Goal: Information Seeking & Learning: Learn about a topic

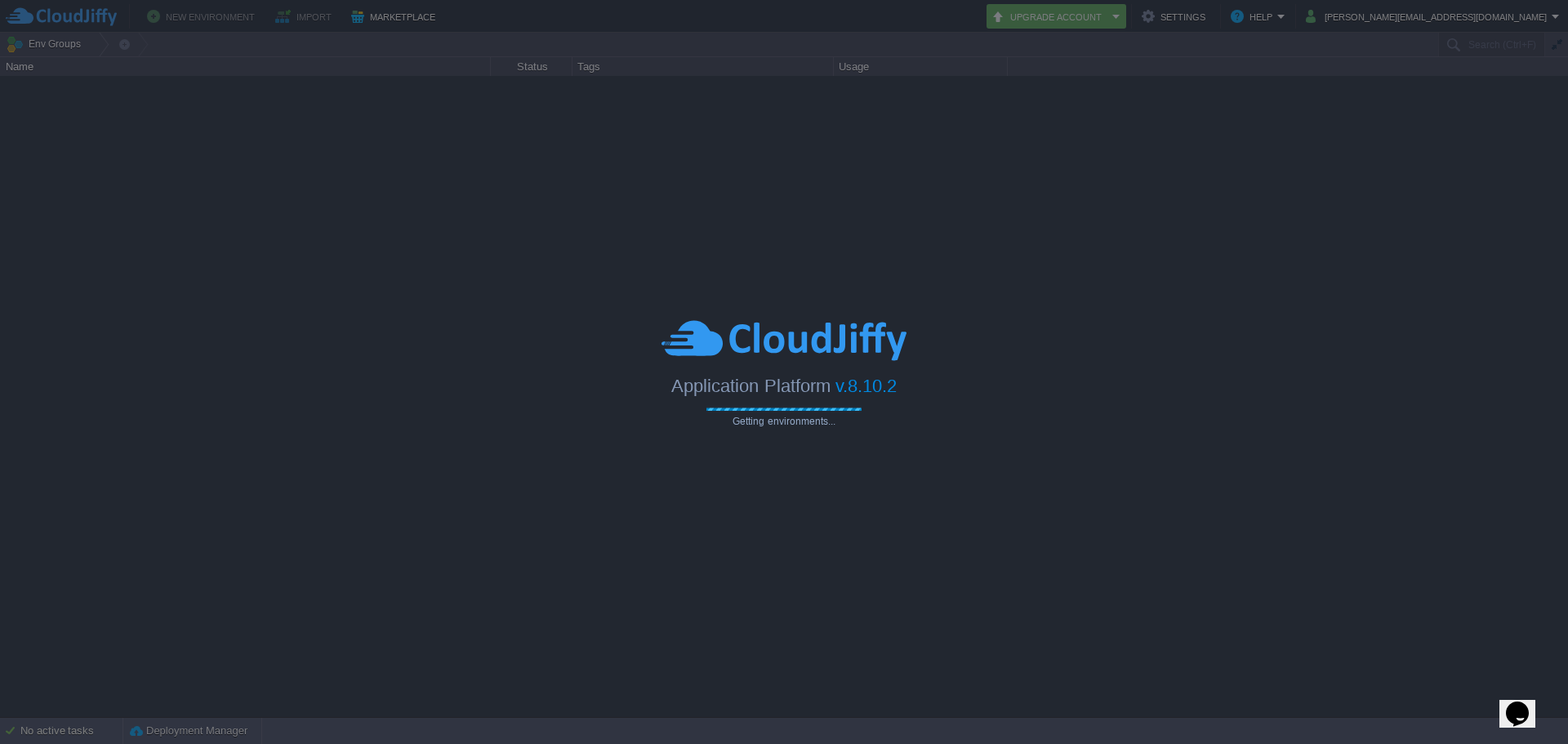
type input "Search (Ctrl+F)"
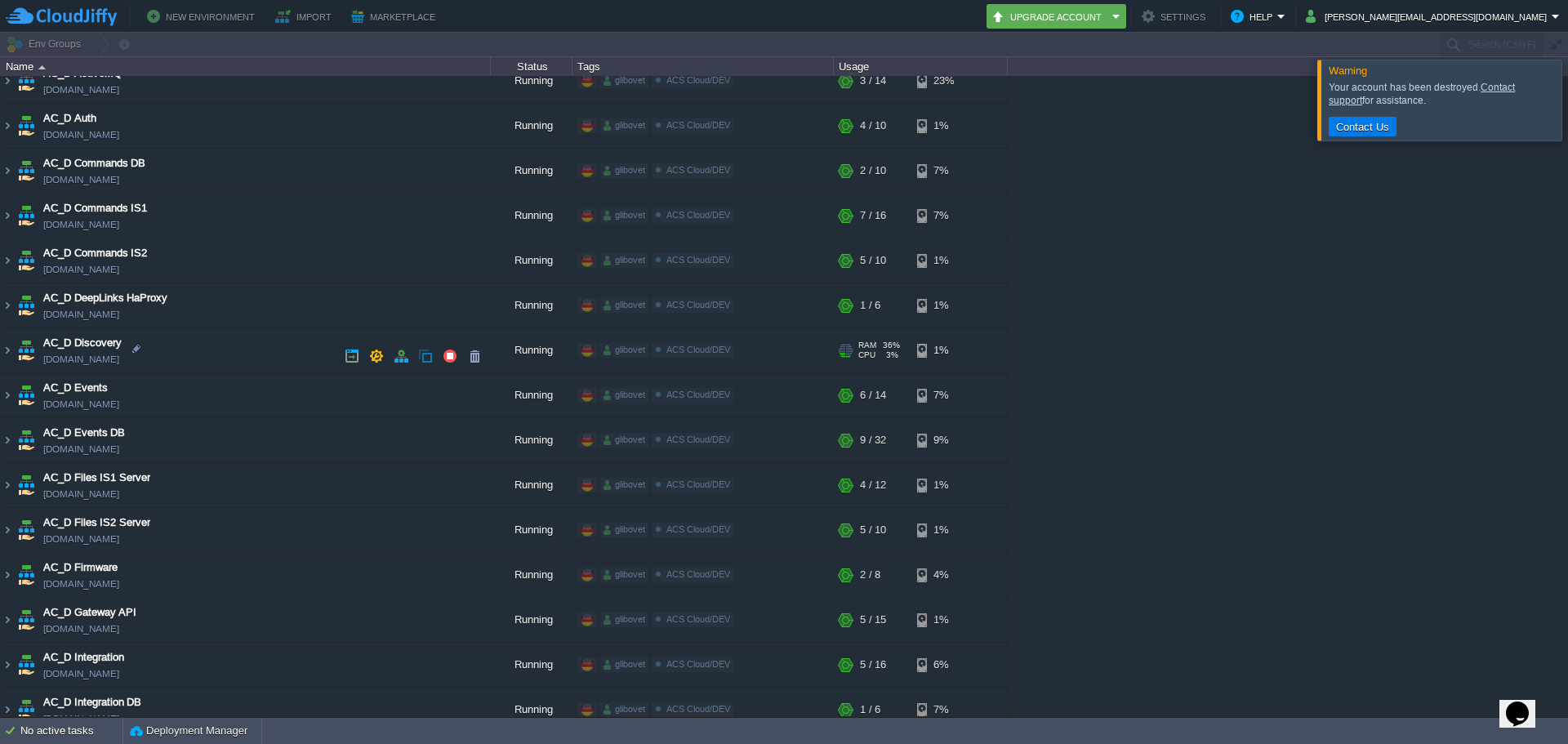
scroll to position [327, 0]
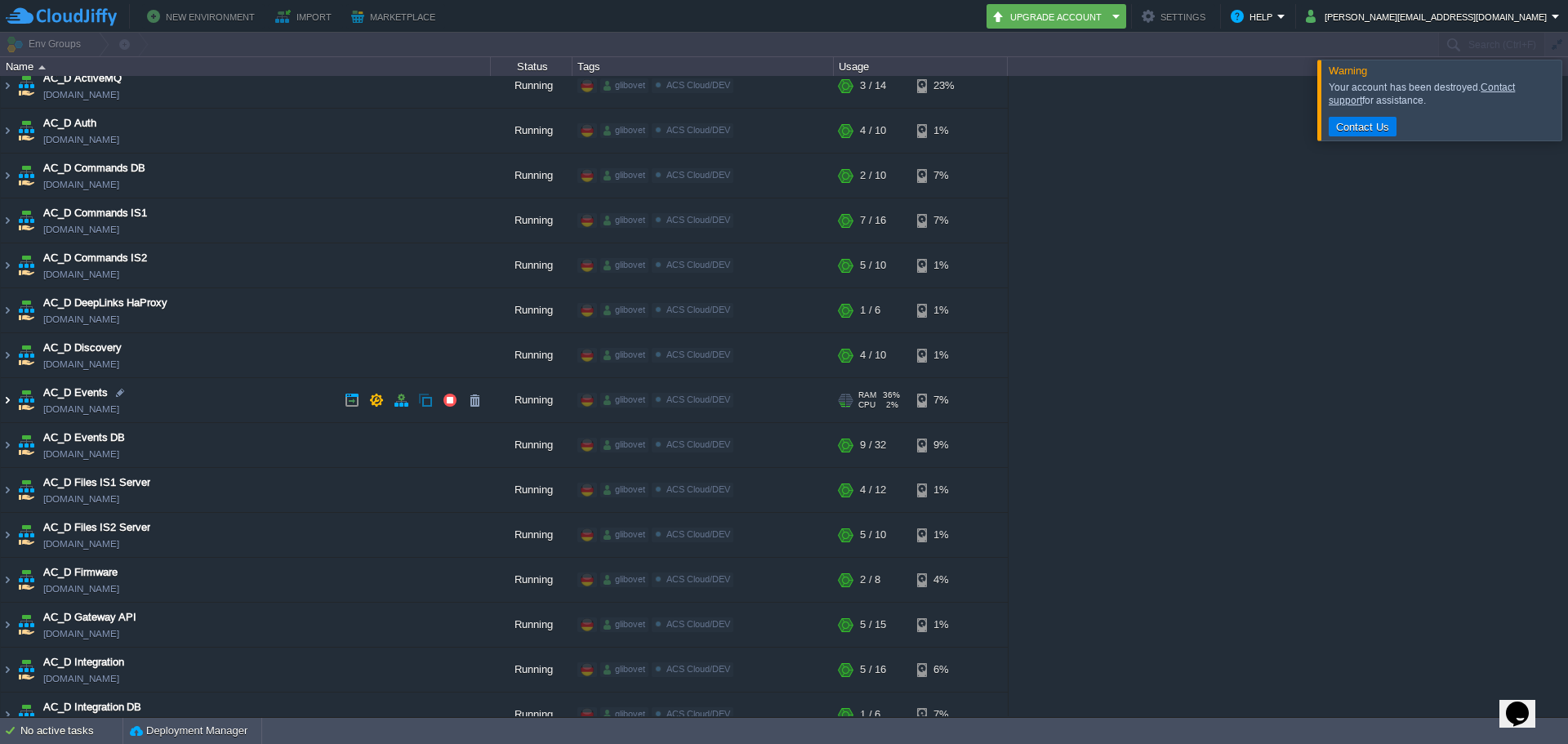
click at [5, 405] on img at bounding box center [7, 401] width 13 height 44
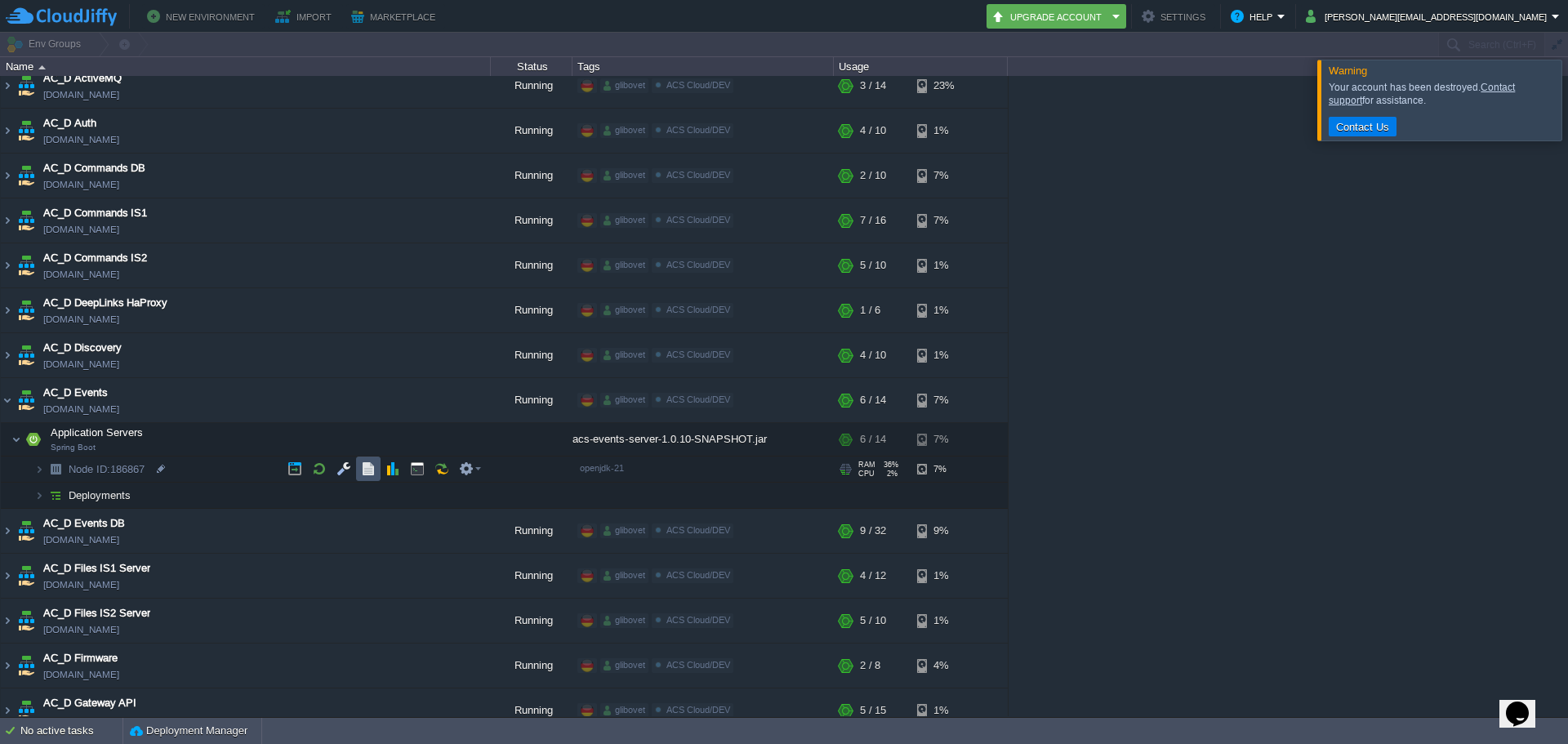
click at [368, 473] on button "button" at bounding box center [368, 468] width 15 height 15
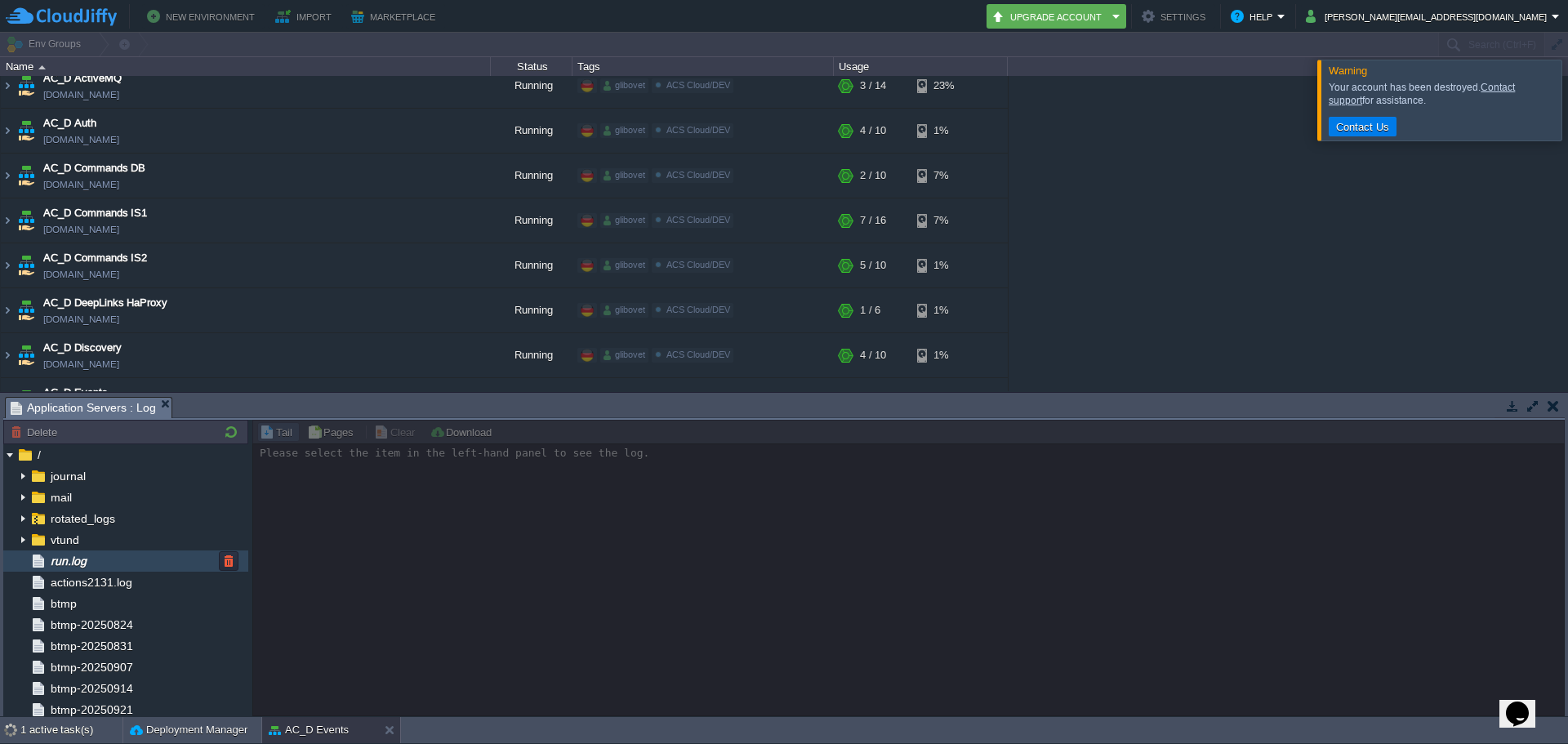
click at [84, 565] on span "run.log" at bounding box center [67, 560] width 42 height 15
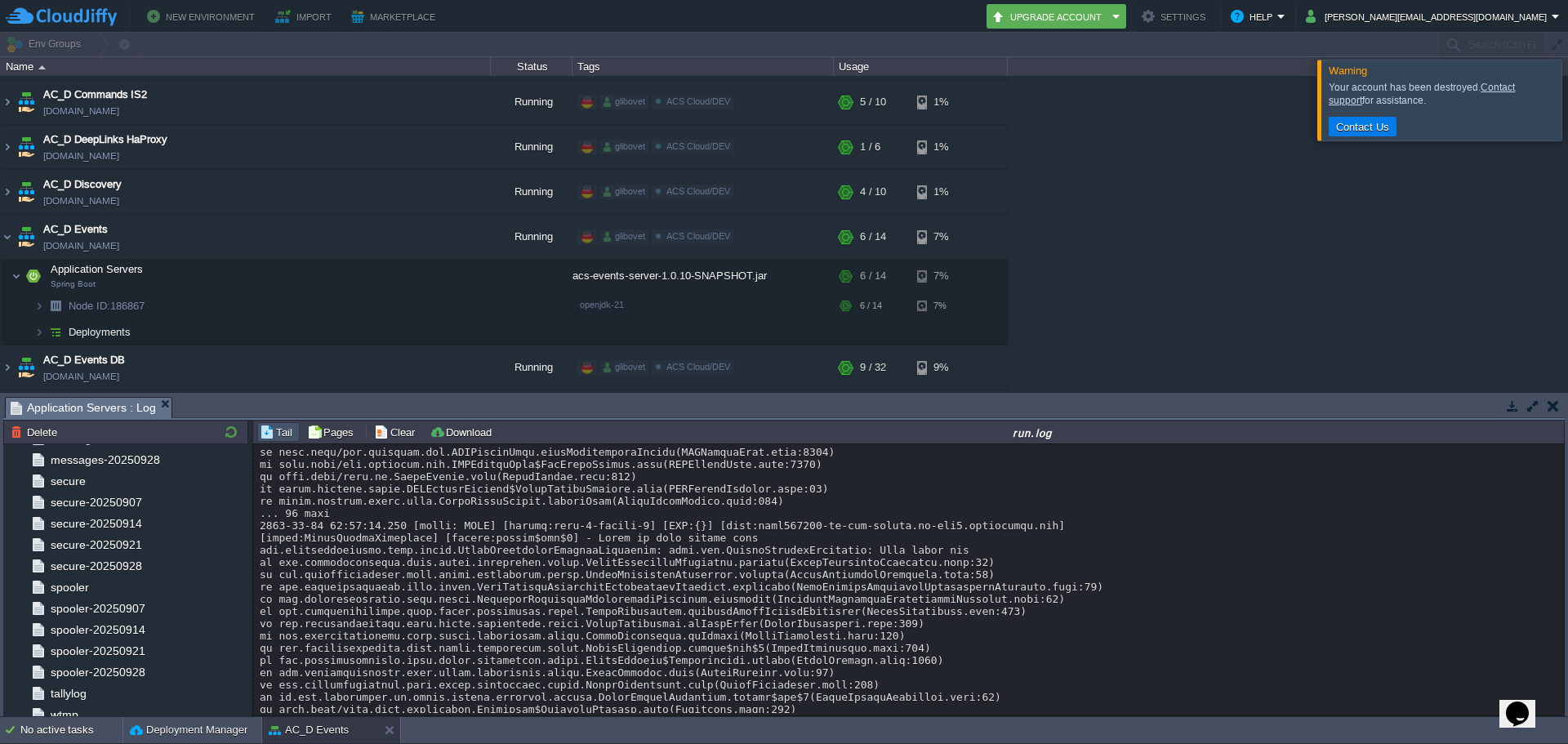
scroll to position [10865, 0]
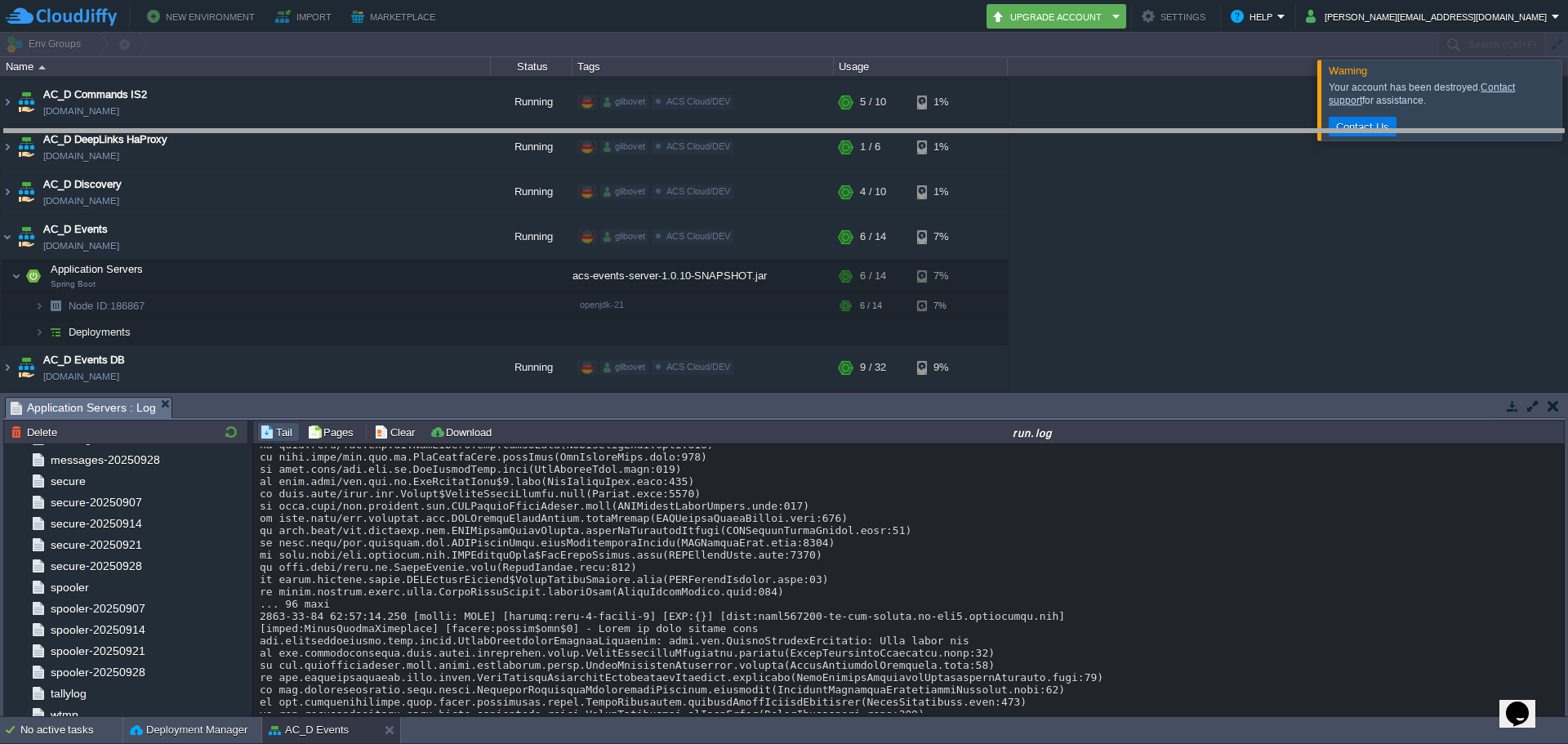
drag, startPoint x: 623, startPoint y: 400, endPoint x: 682, endPoint y: 127, distance: 279.3
click at [682, 127] on body "New Environment Import Marketplace Bonus $0.00 Upgrade Account Settings Help [P…" at bounding box center [784, 372] width 1568 height 744
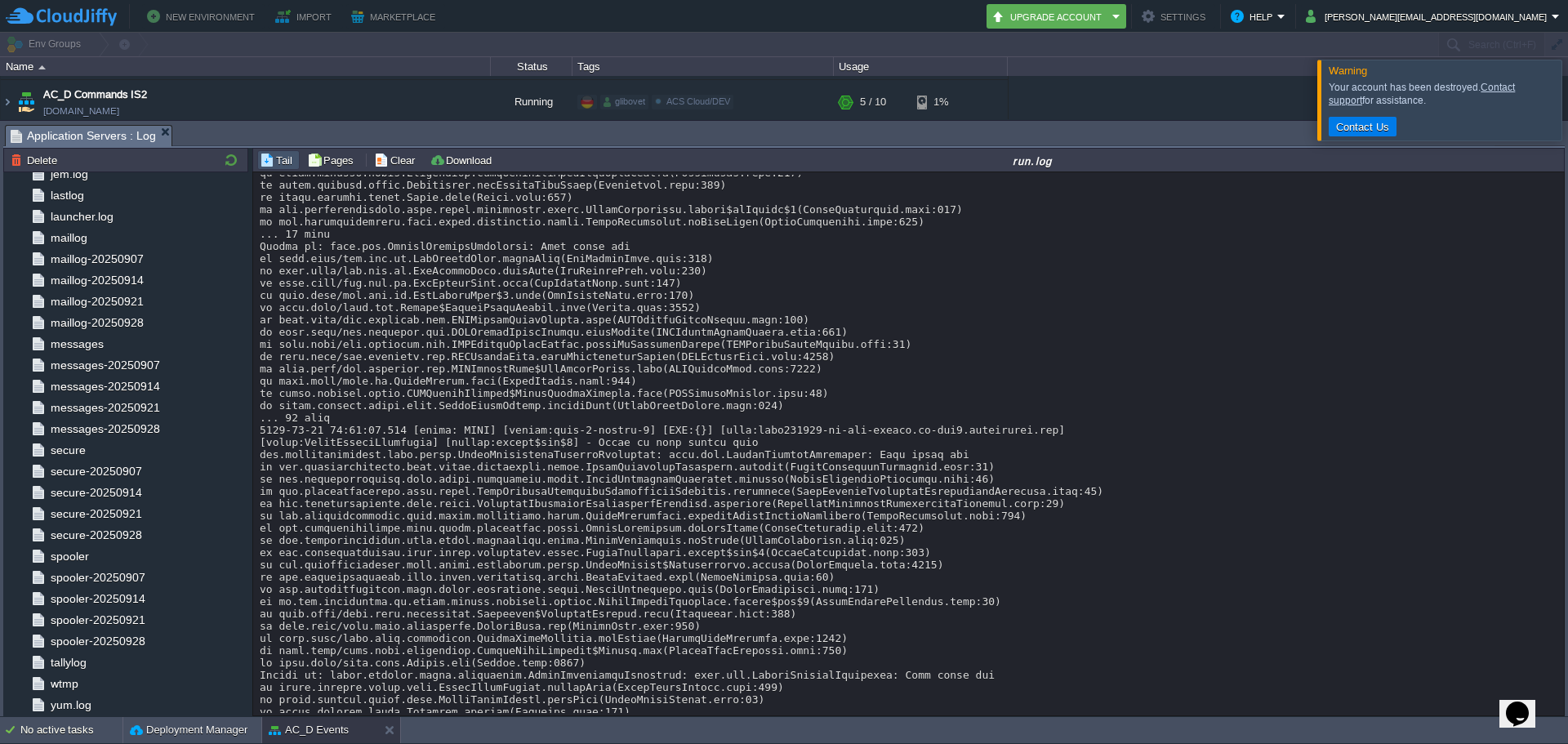
scroll to position [9613, 0]
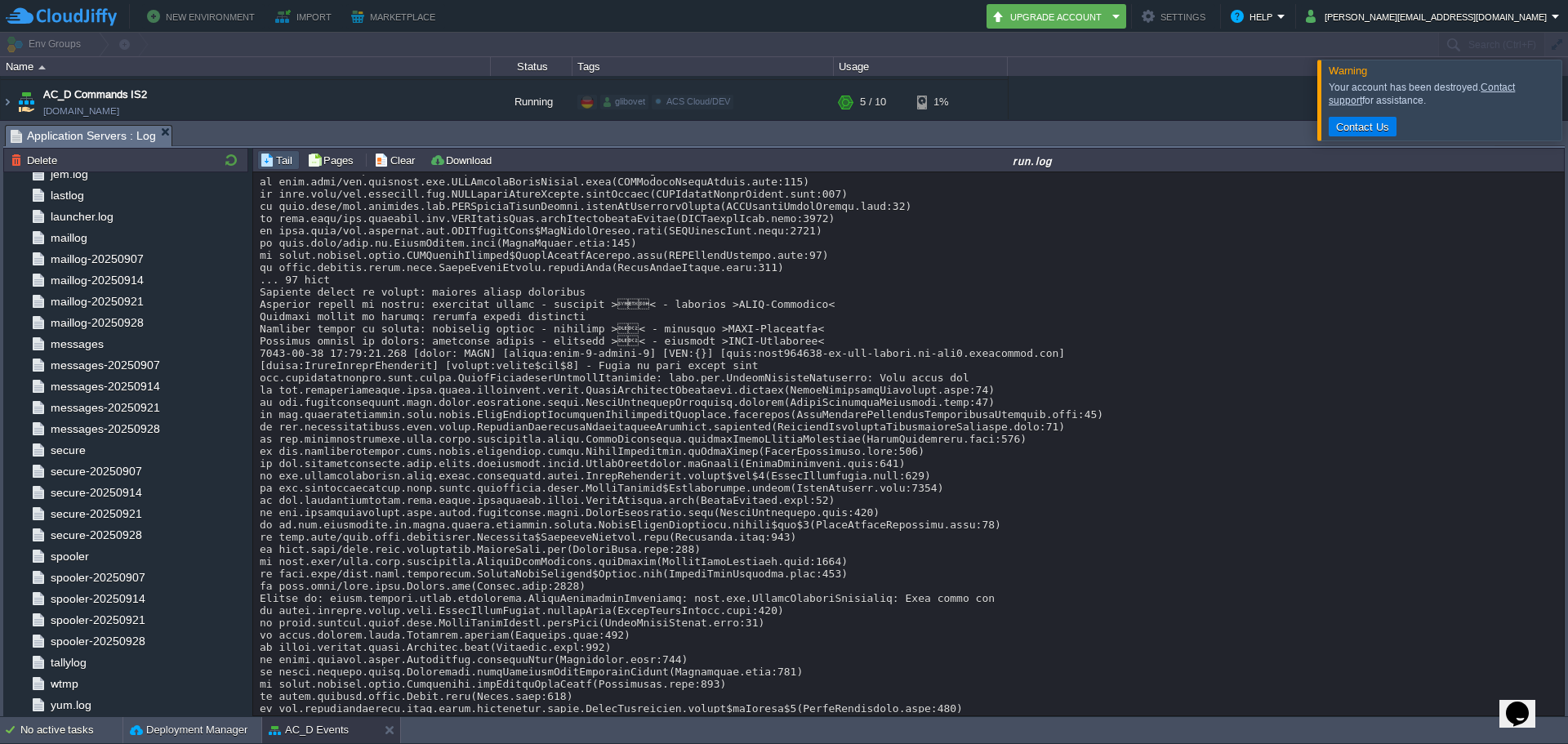
scroll to position [11492, 0]
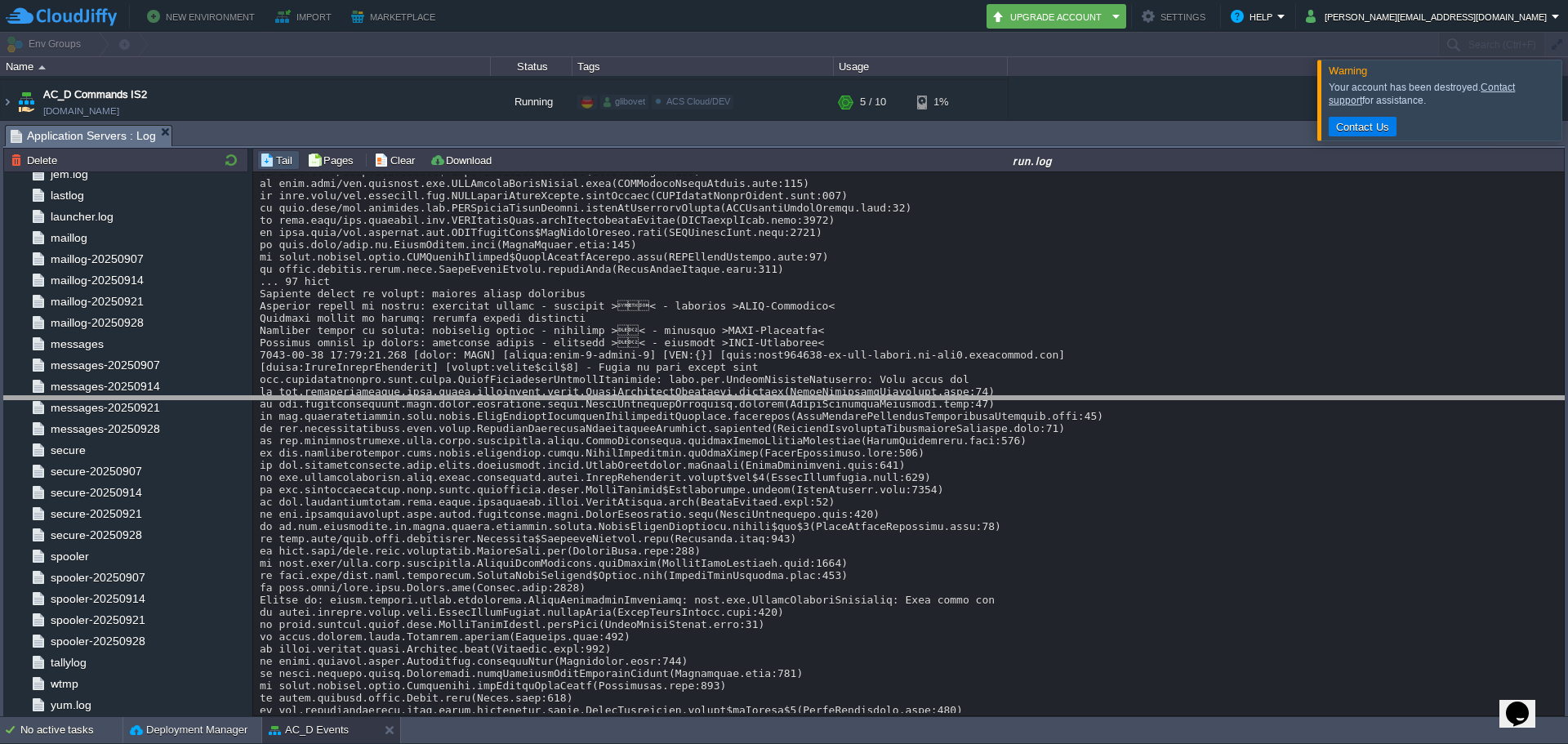
drag, startPoint x: 764, startPoint y: 138, endPoint x: 721, endPoint y: 409, distance: 274.4
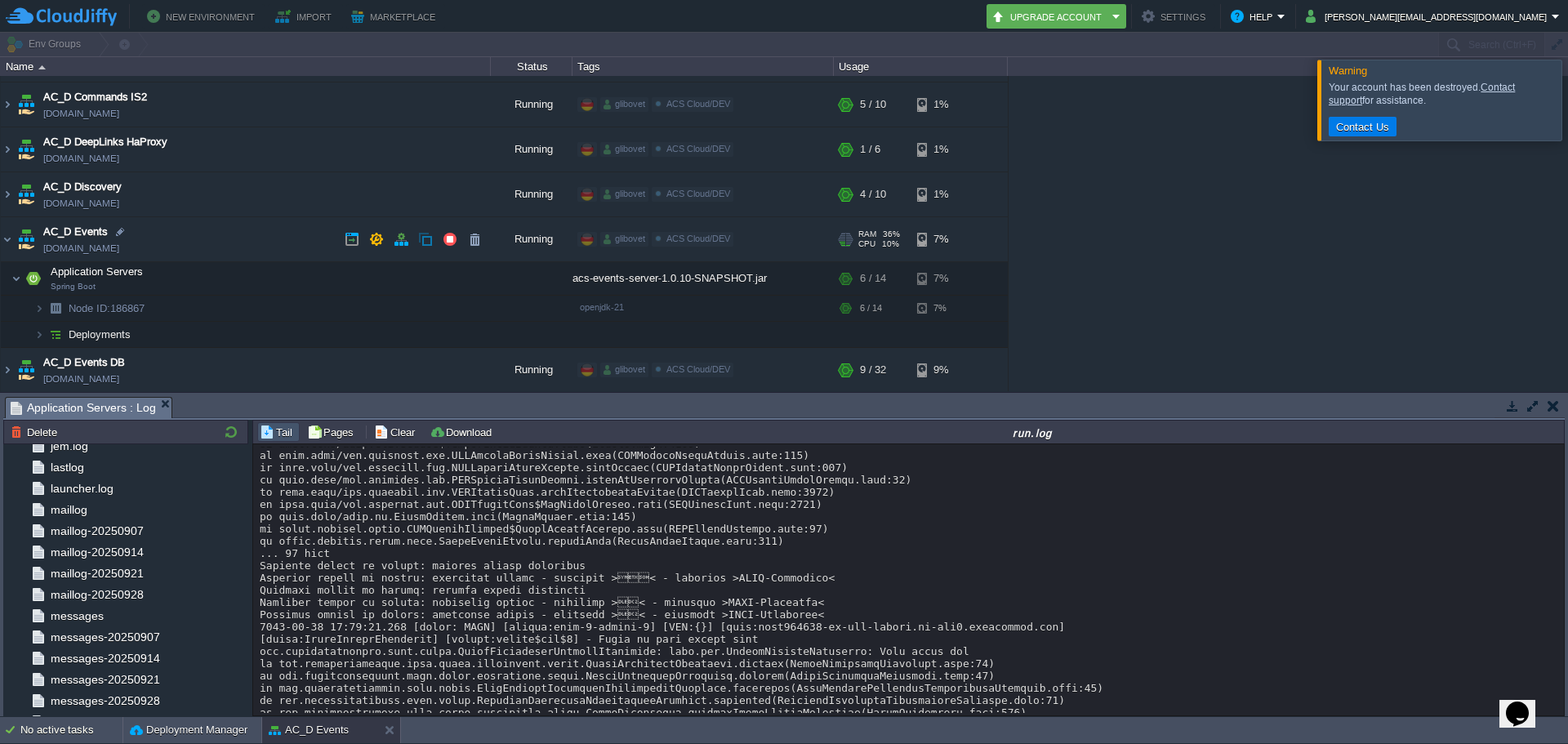
scroll to position [571, 0]
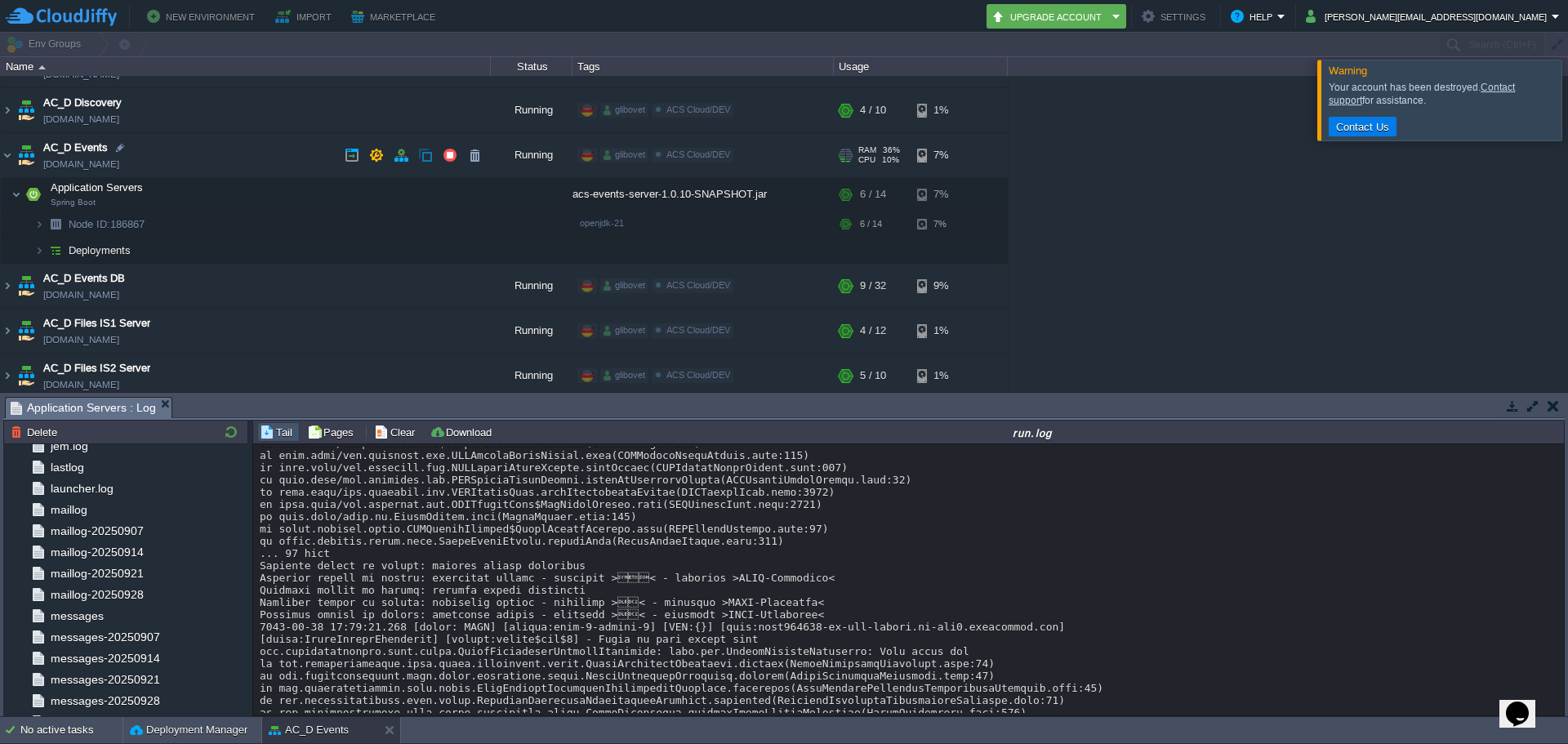
click at [14, 155] on td "AC_D Events [DOMAIN_NAME]" at bounding box center [246, 155] width 490 height 45
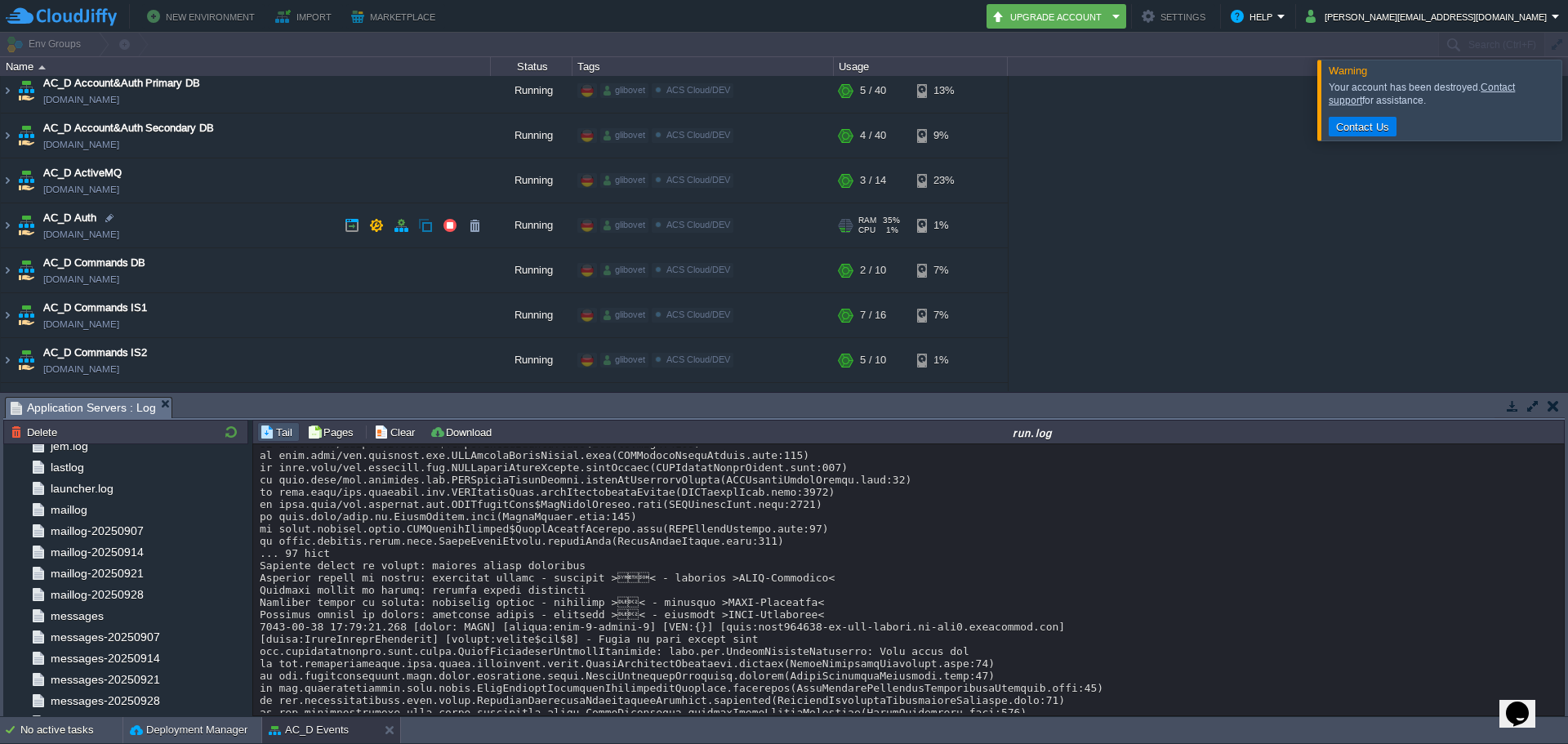
scroll to position [0, 0]
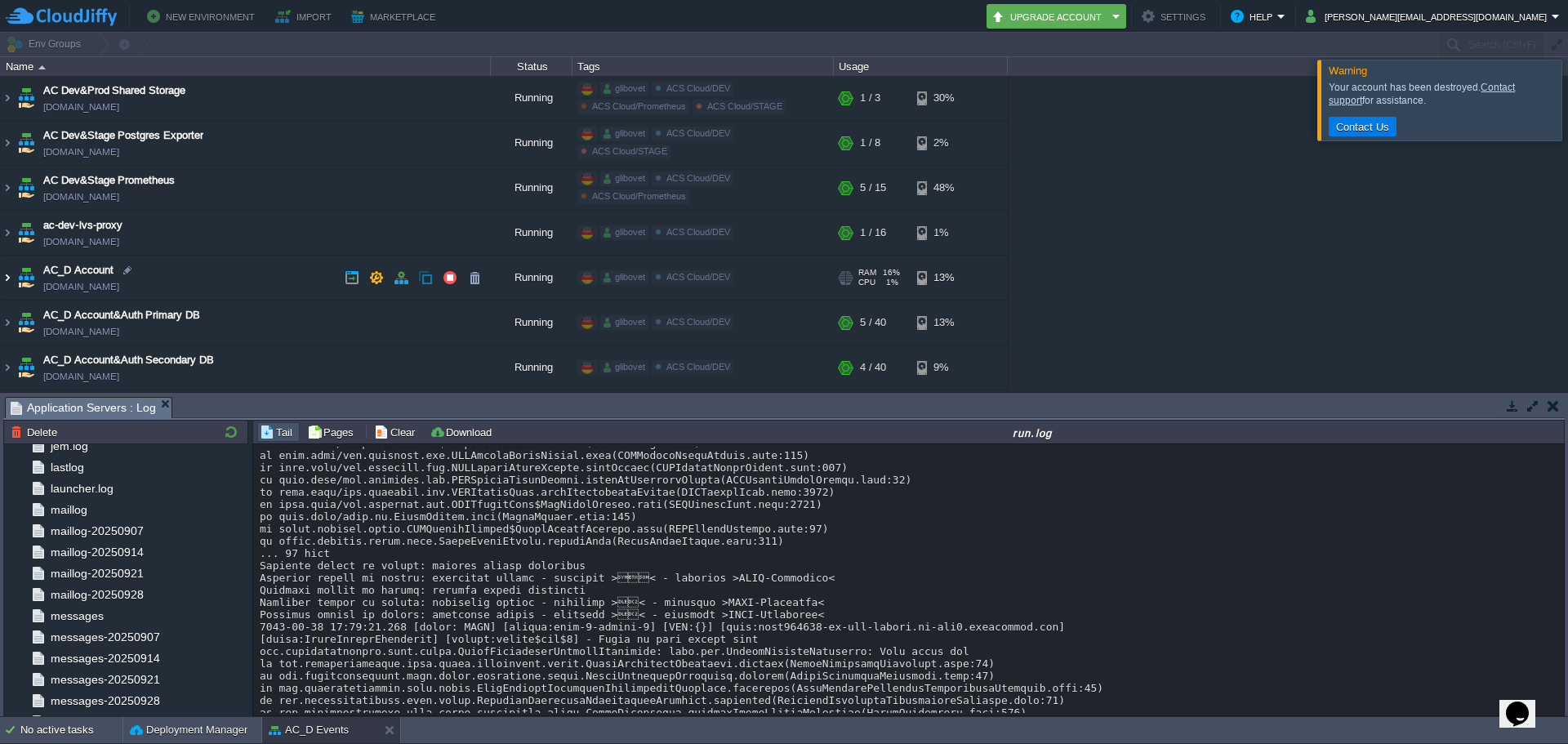
click at [7, 284] on img at bounding box center [7, 278] width 13 height 44
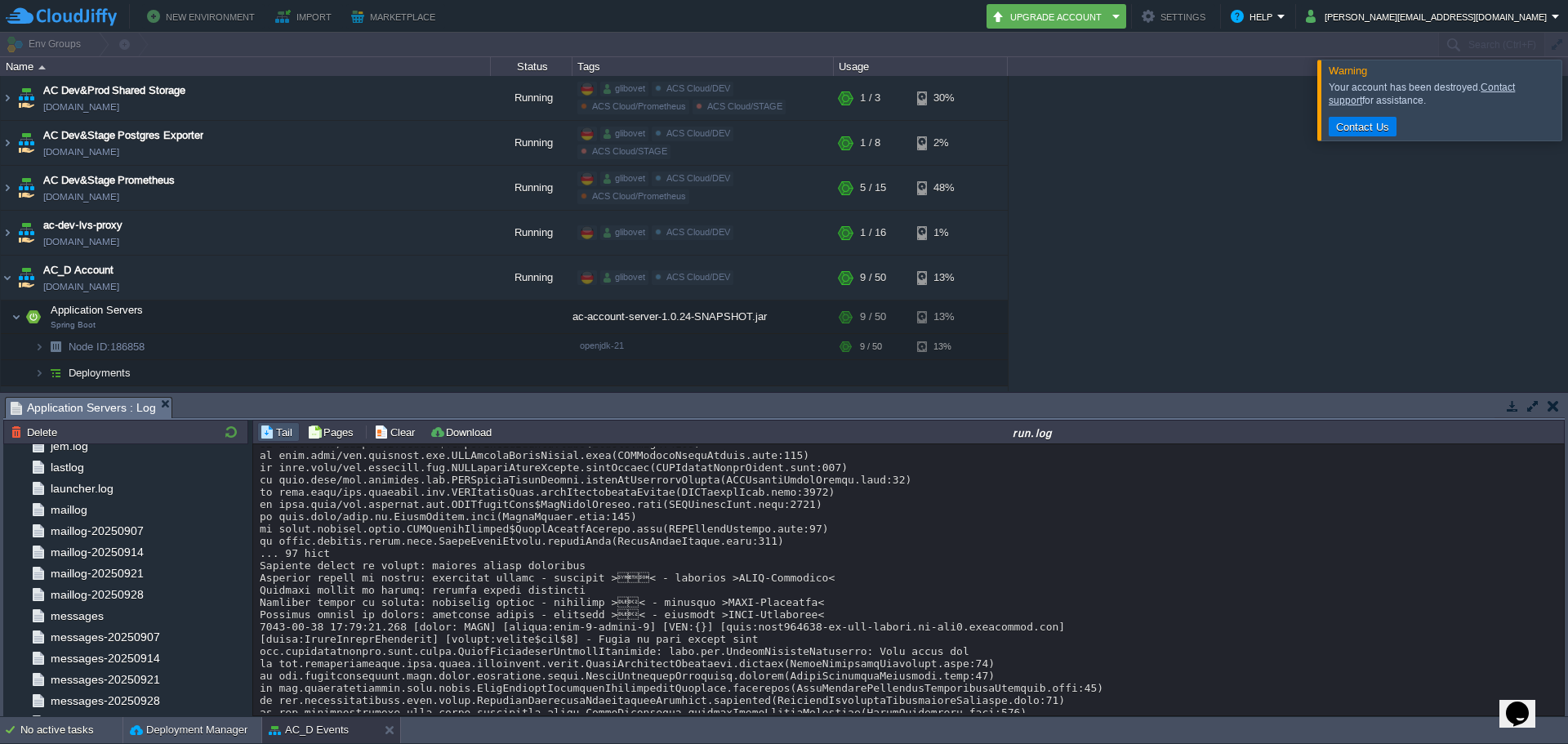
scroll to position [163, 0]
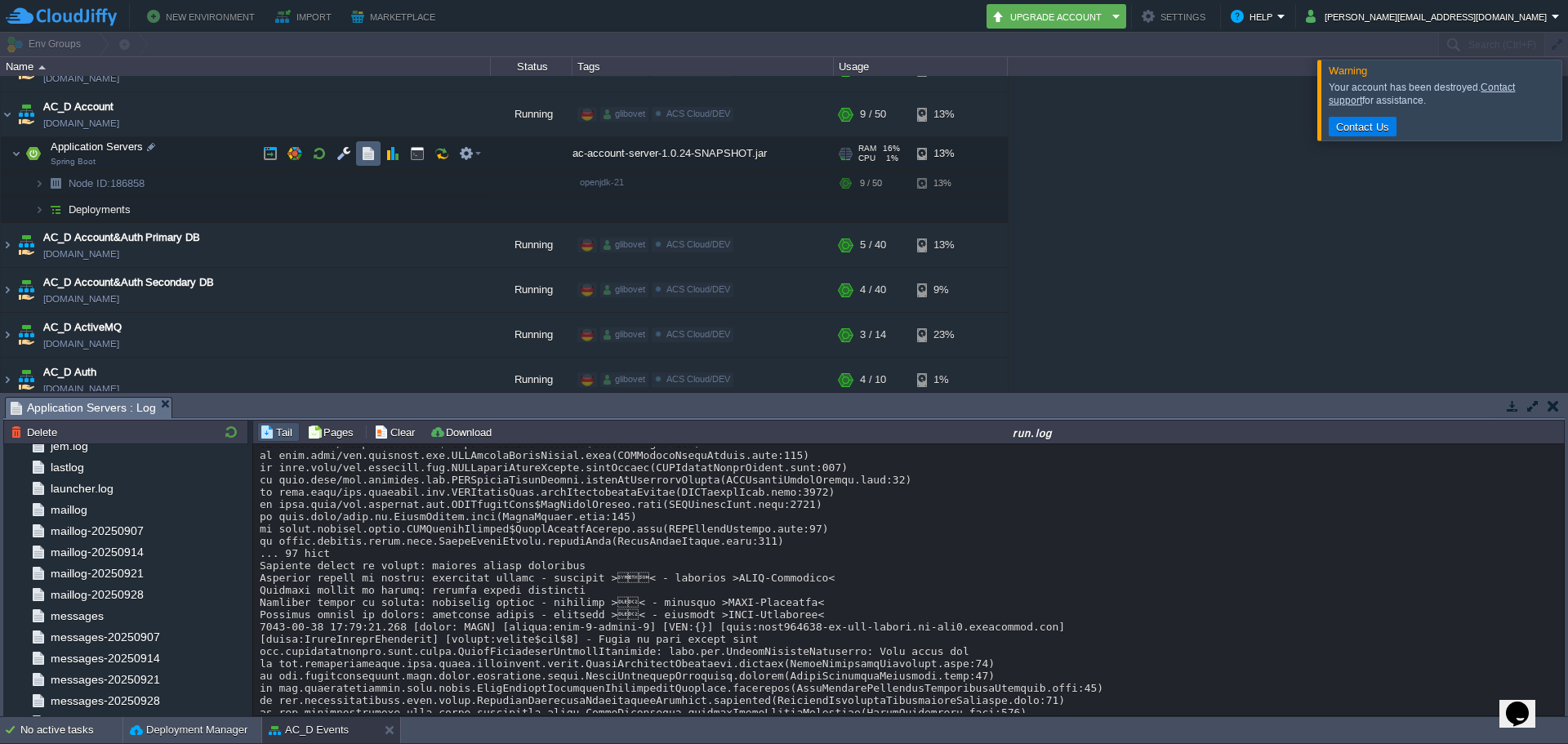
click at [372, 154] on button "button" at bounding box center [368, 153] width 15 height 15
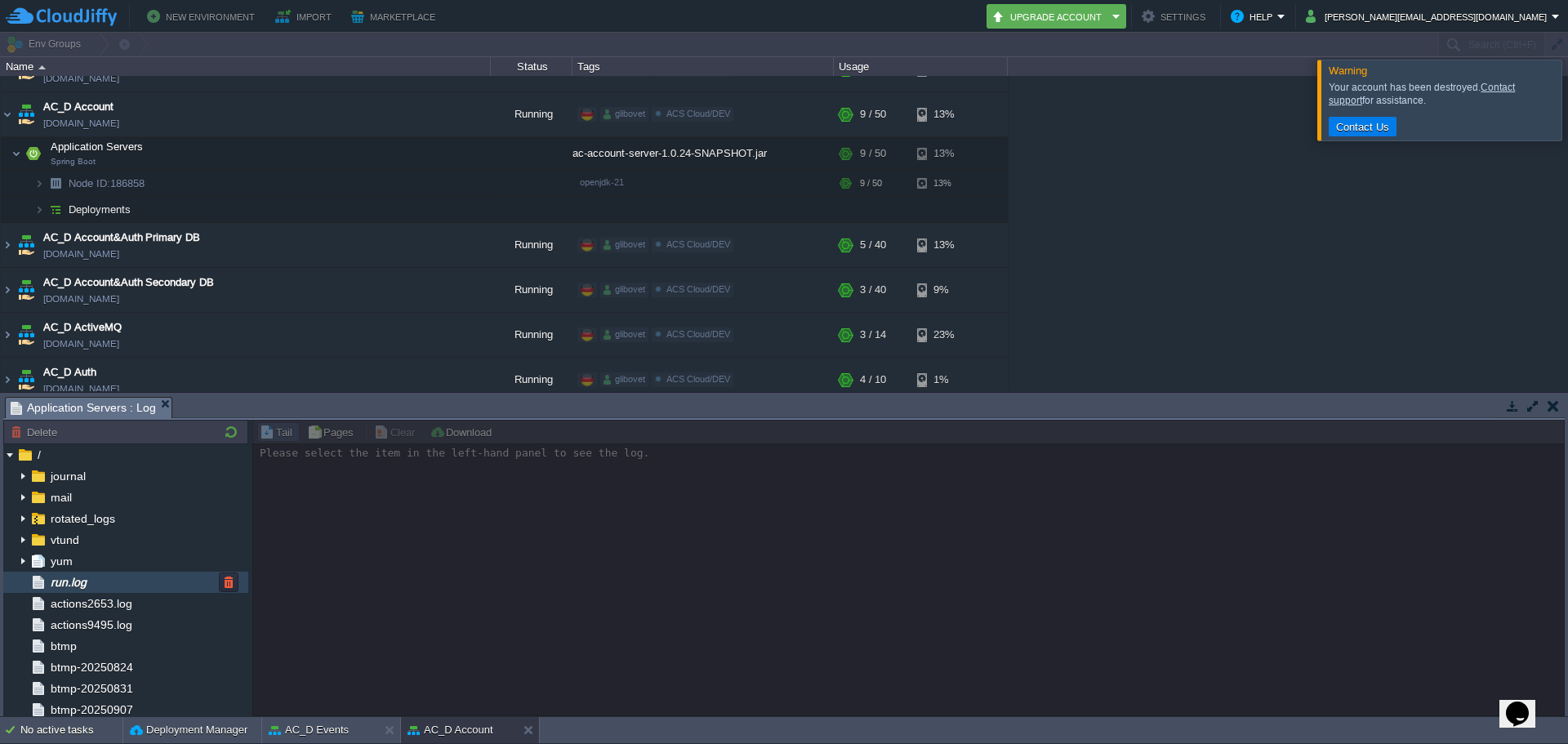
click at [81, 583] on span "run.log" at bounding box center [67, 582] width 42 height 15
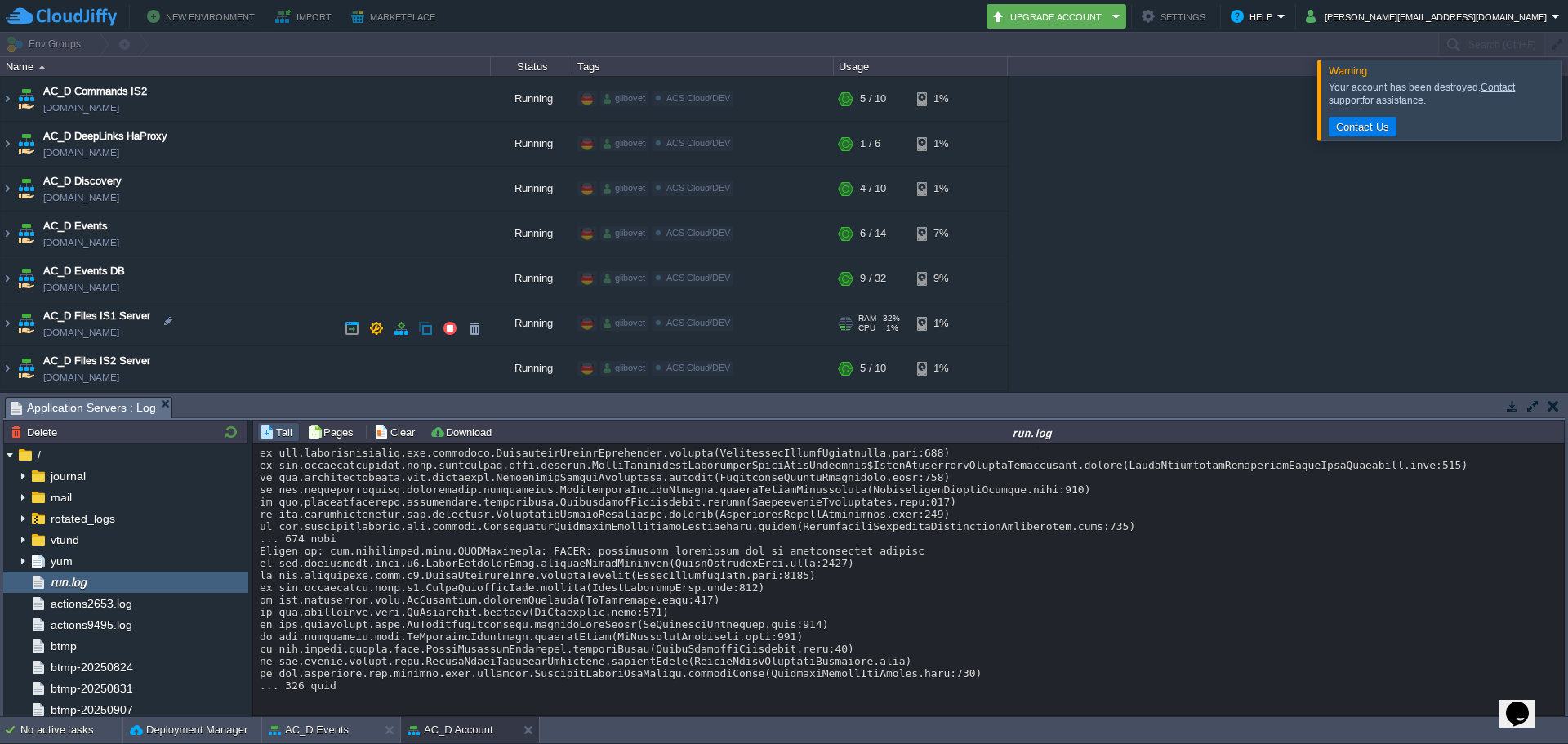
scroll to position [571, 0]
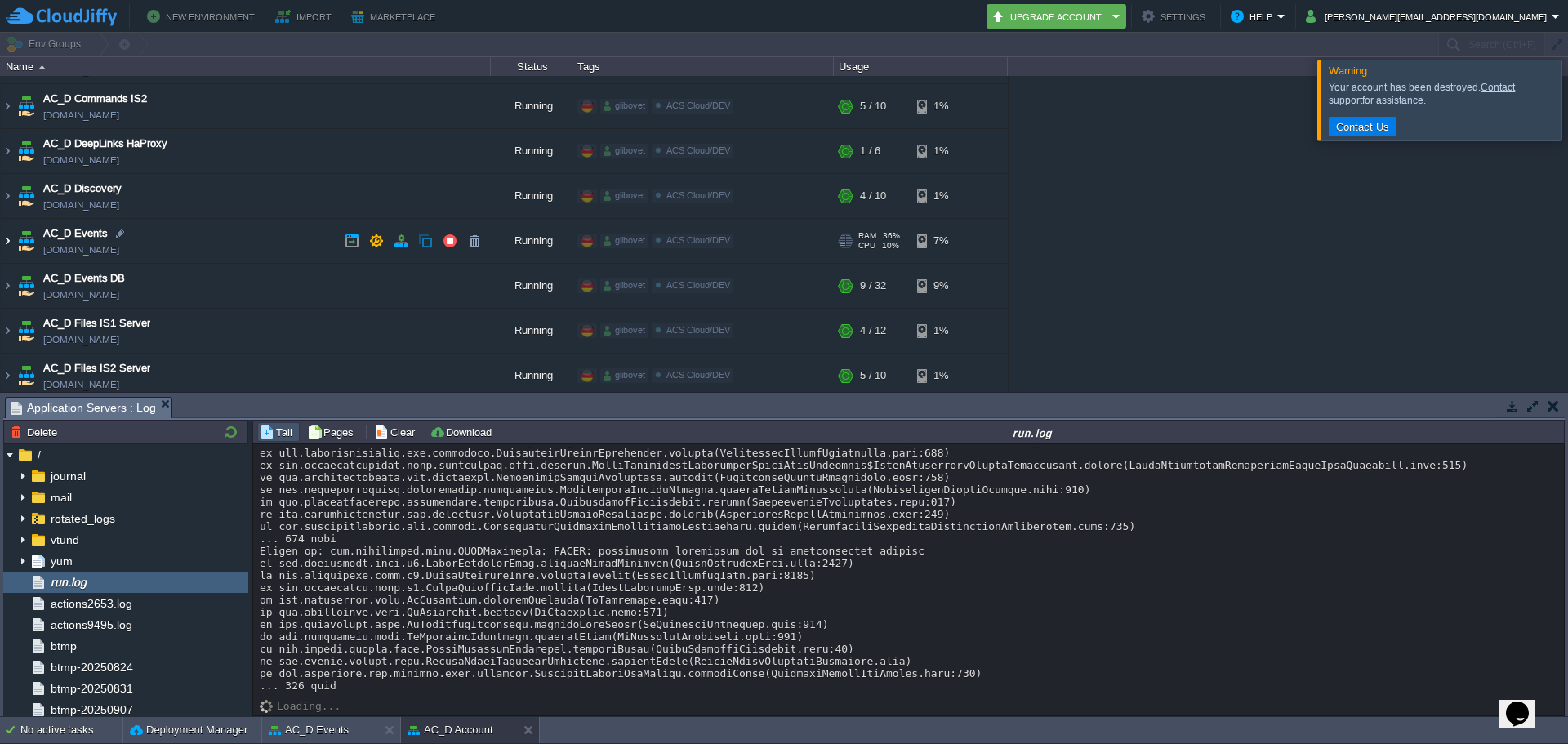
click at [2, 246] on img at bounding box center [7, 241] width 13 height 44
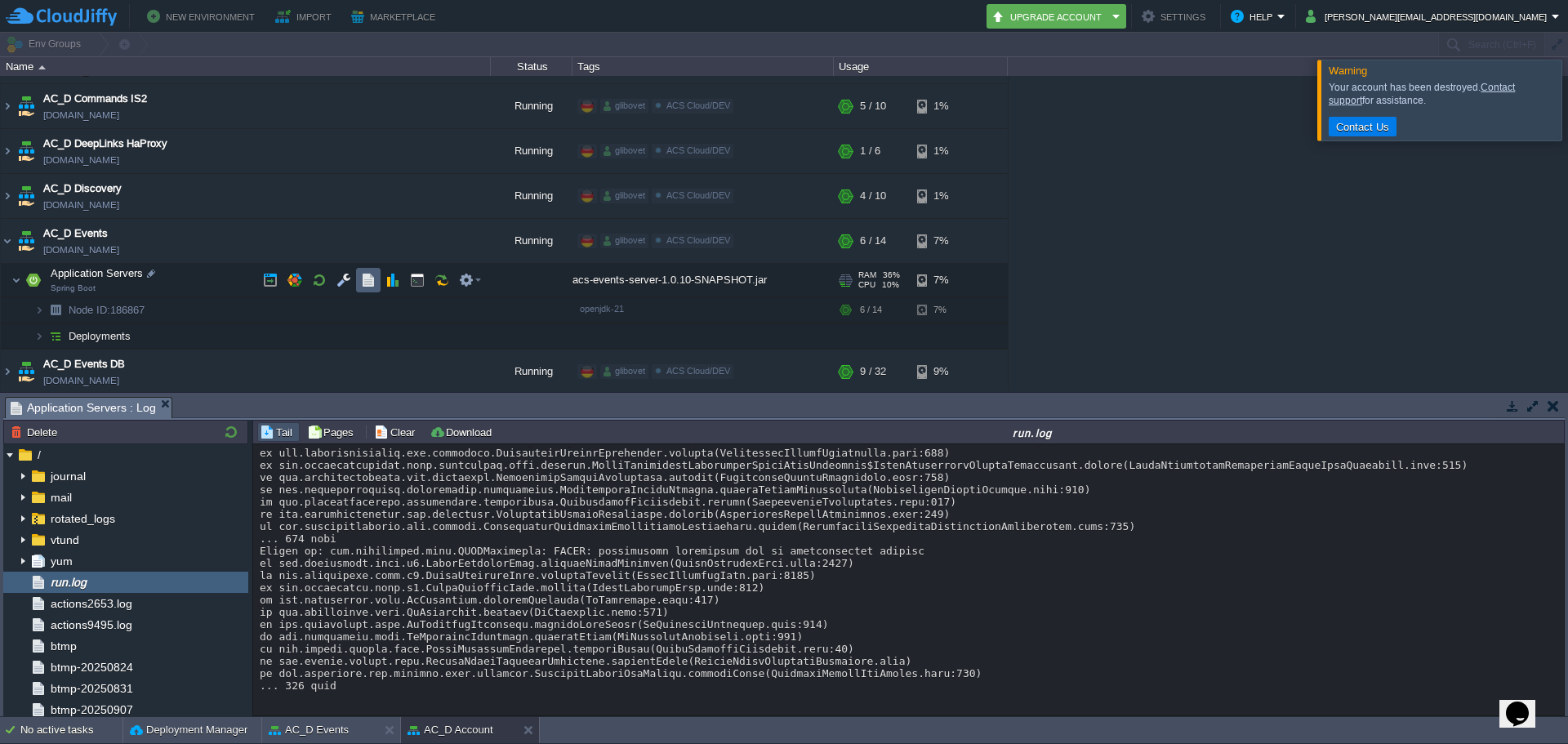
click at [366, 284] on button "button" at bounding box center [368, 279] width 15 height 15
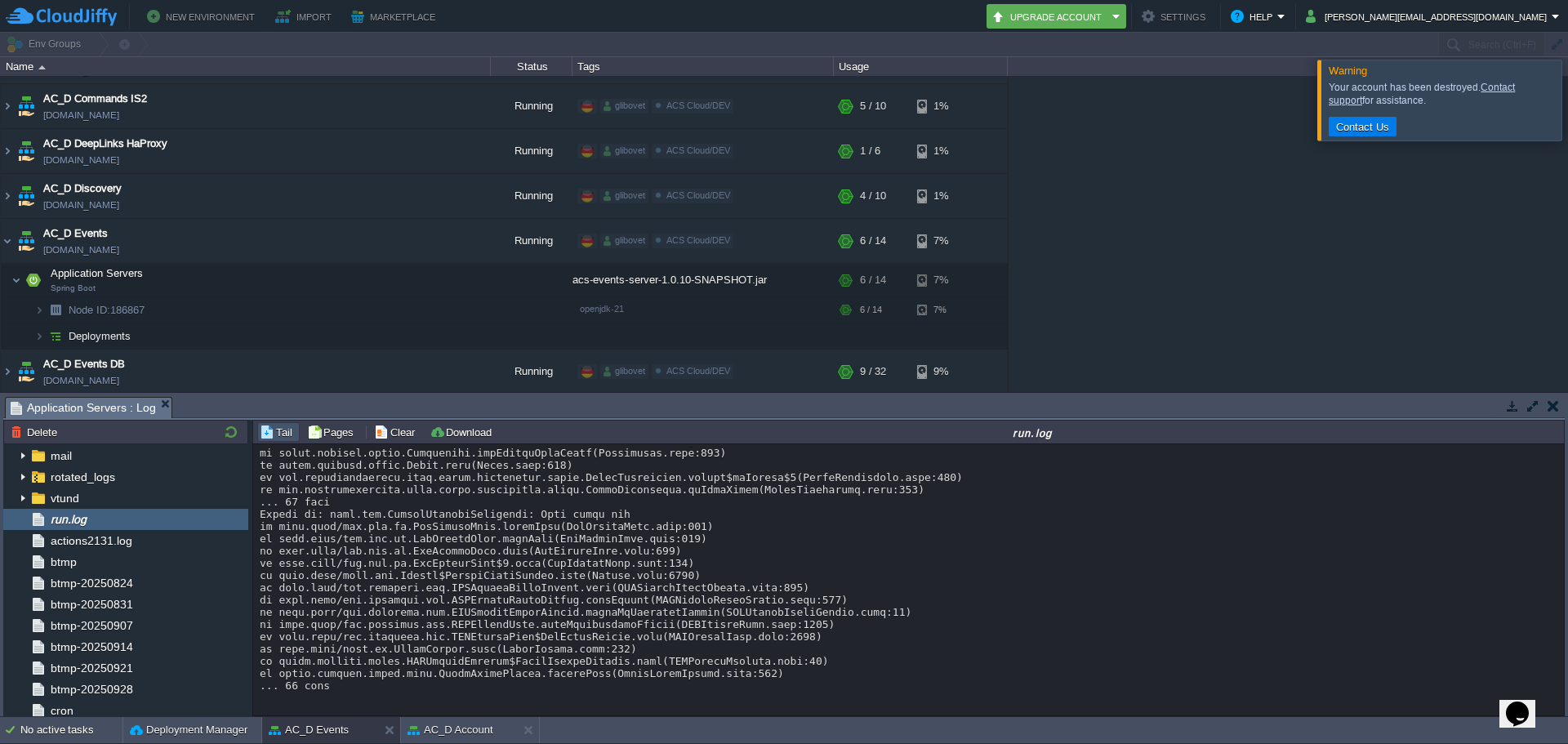
scroll to position [0, 0]
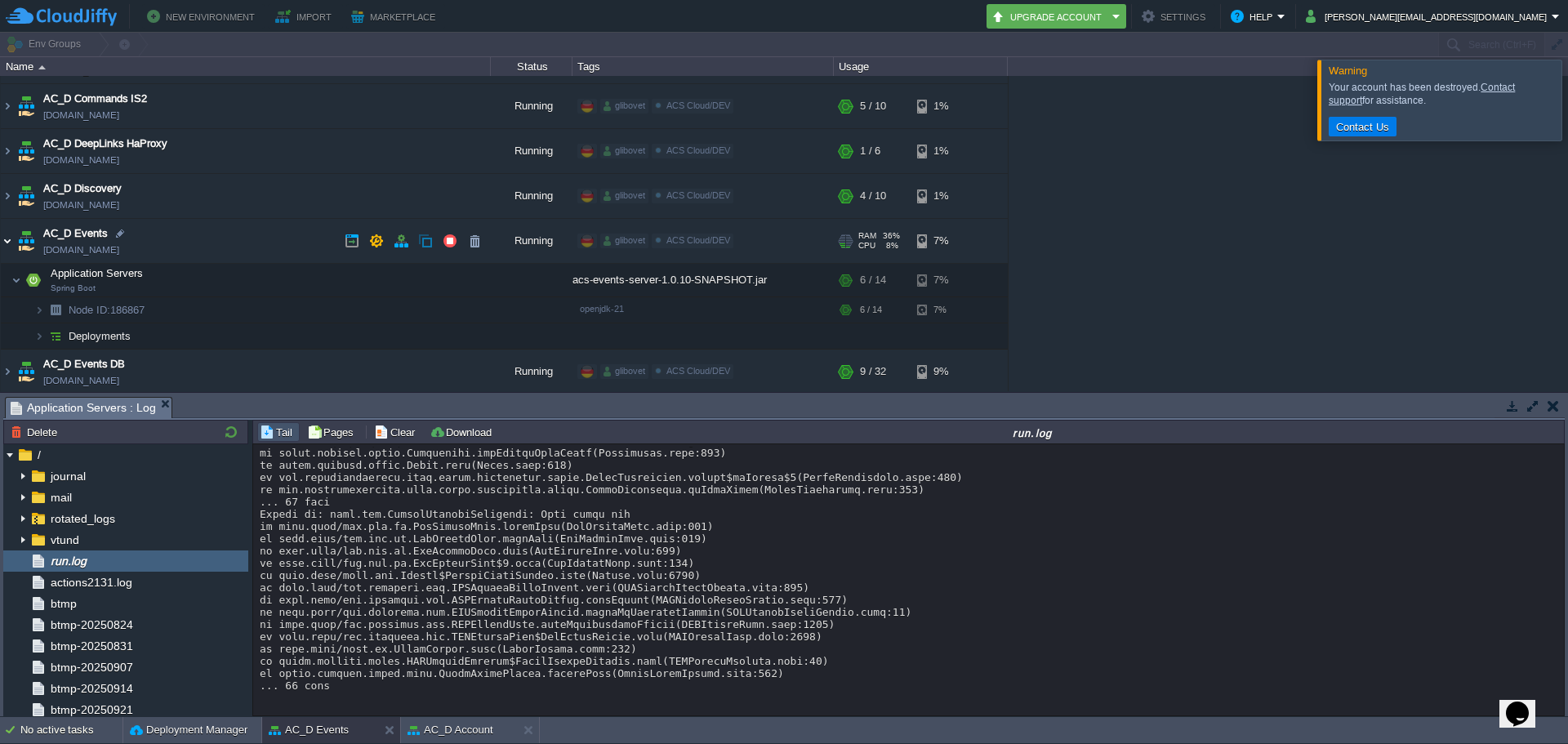
click at [8, 242] on img at bounding box center [7, 241] width 13 height 44
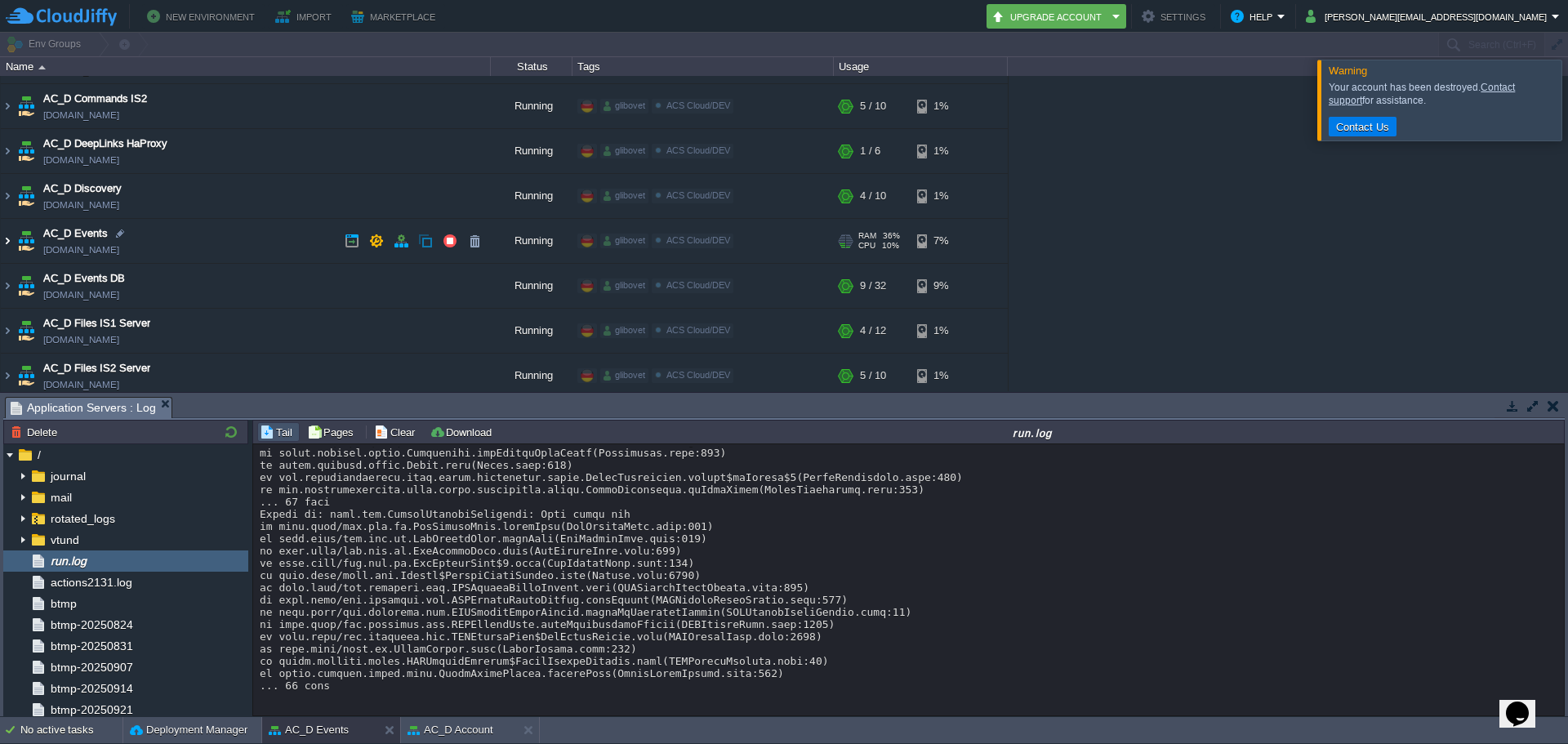
click at [6, 240] on img at bounding box center [7, 241] width 13 height 44
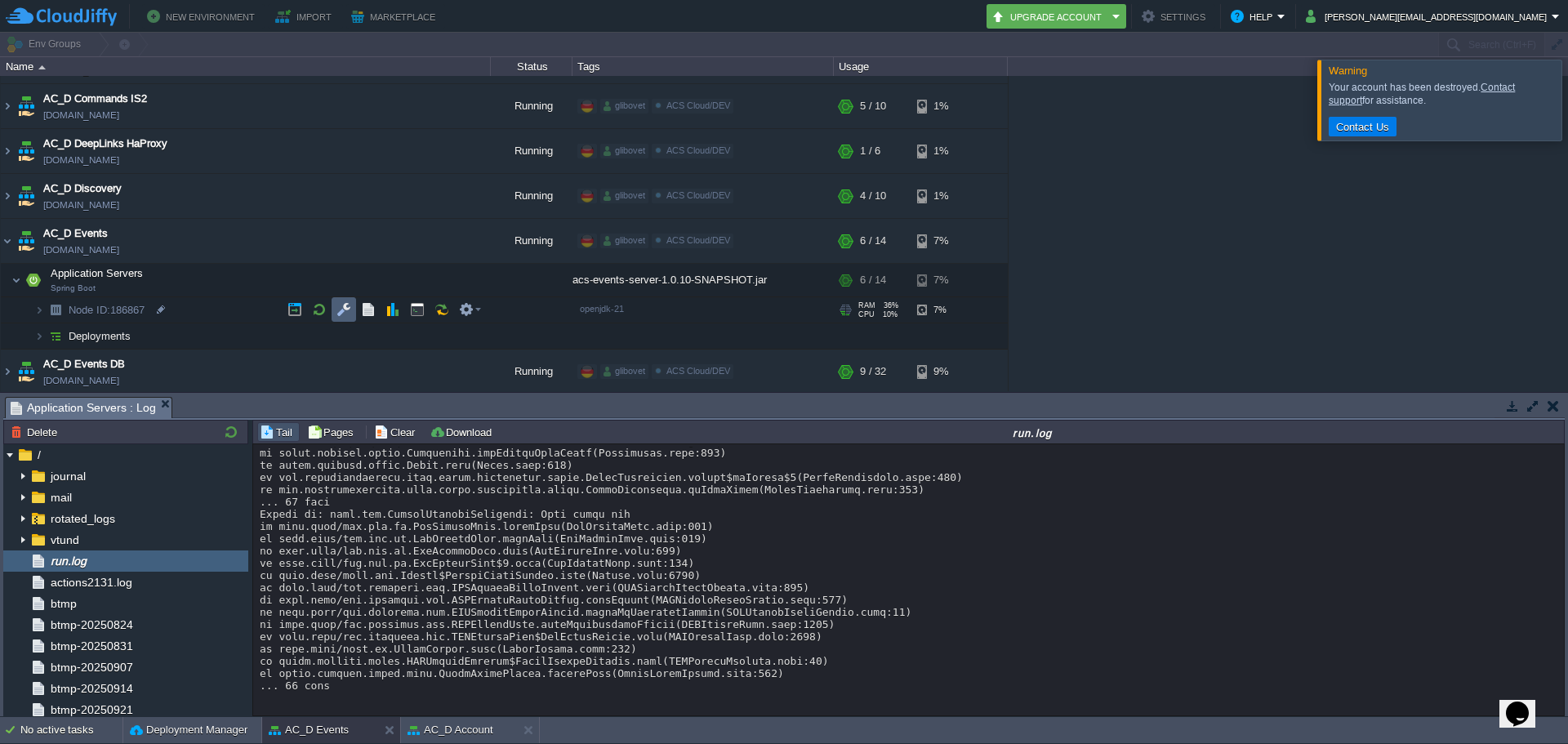
click at [351, 309] on td at bounding box center [343, 309] width 25 height 25
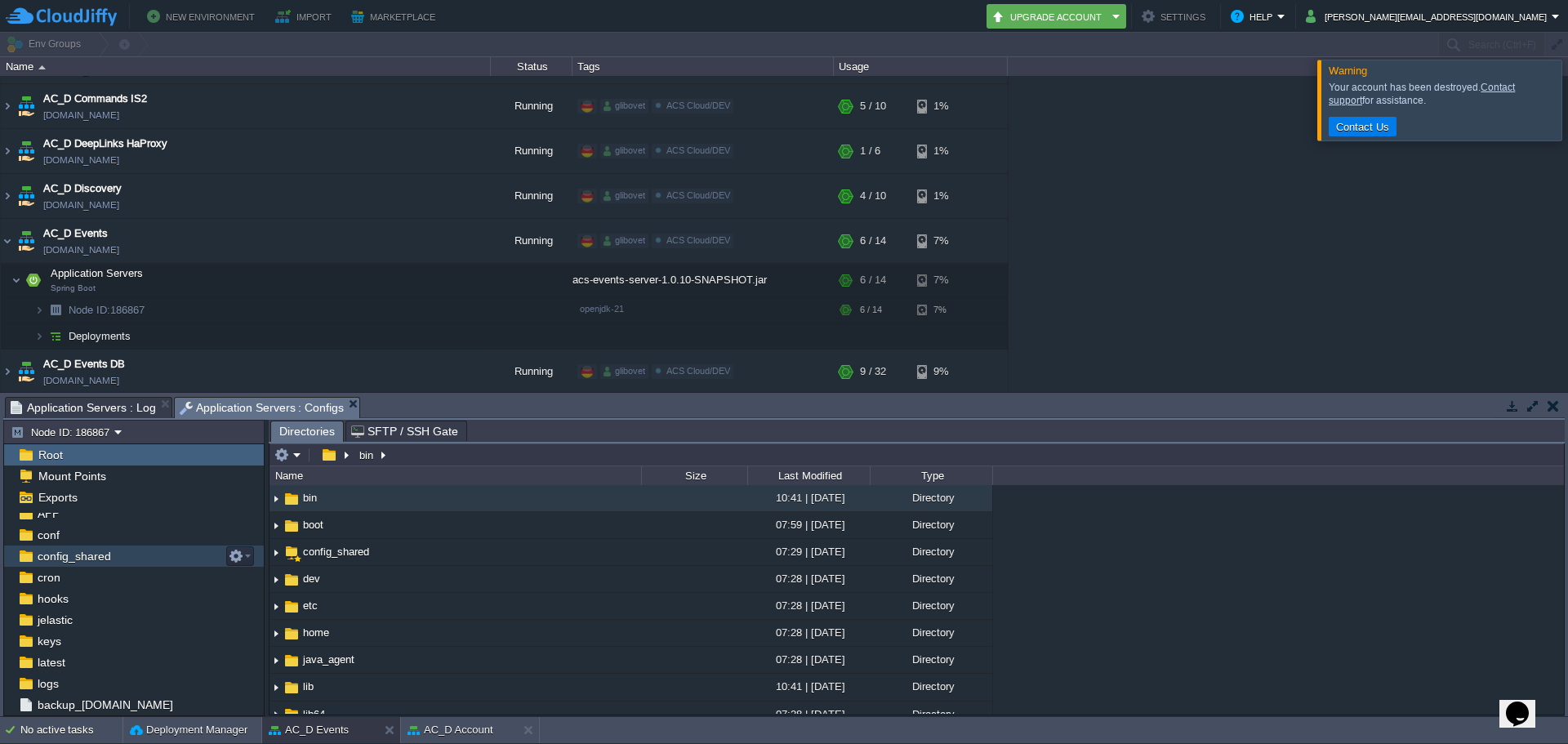
scroll to position [70, 0]
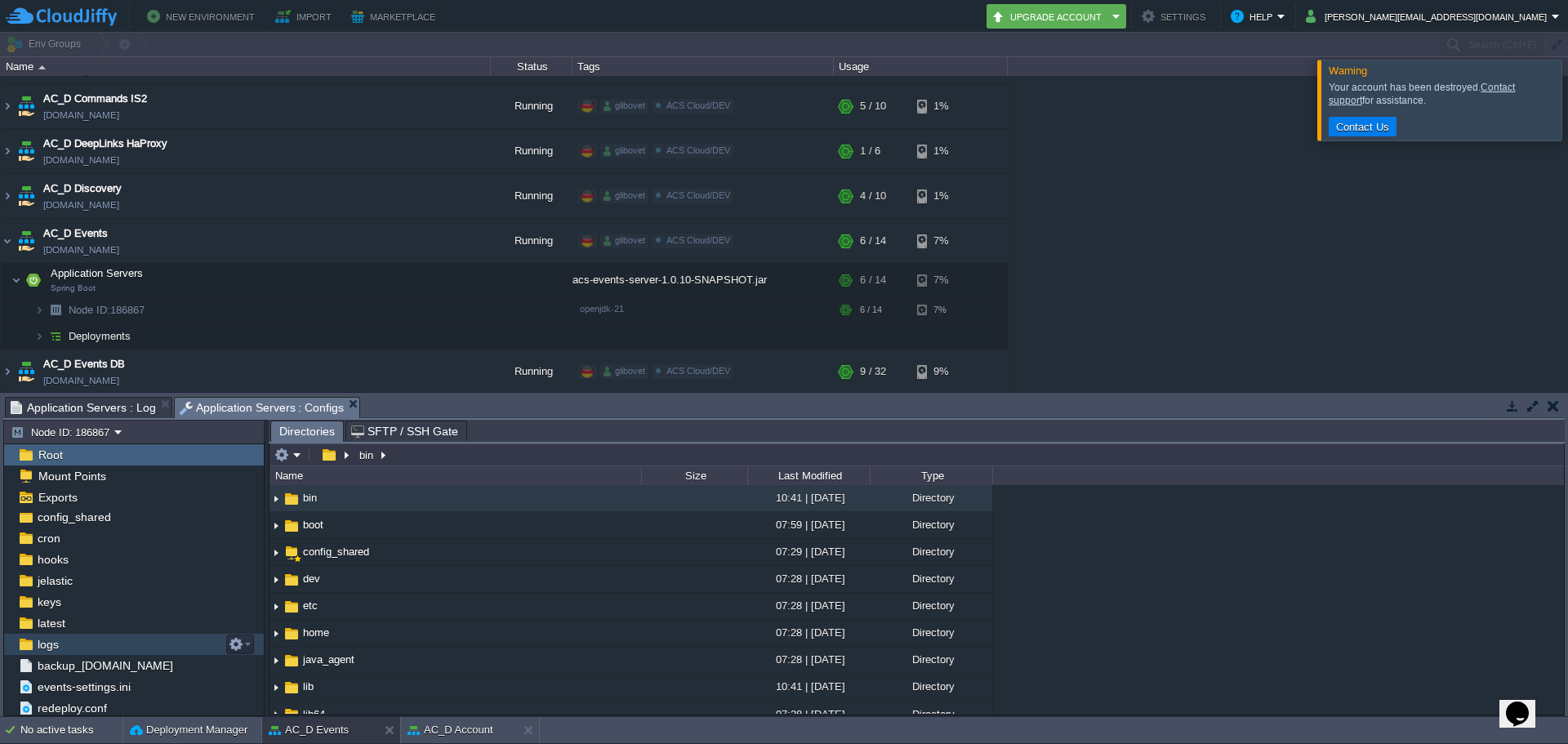
click at [108, 647] on div "logs" at bounding box center [134, 644] width 260 height 21
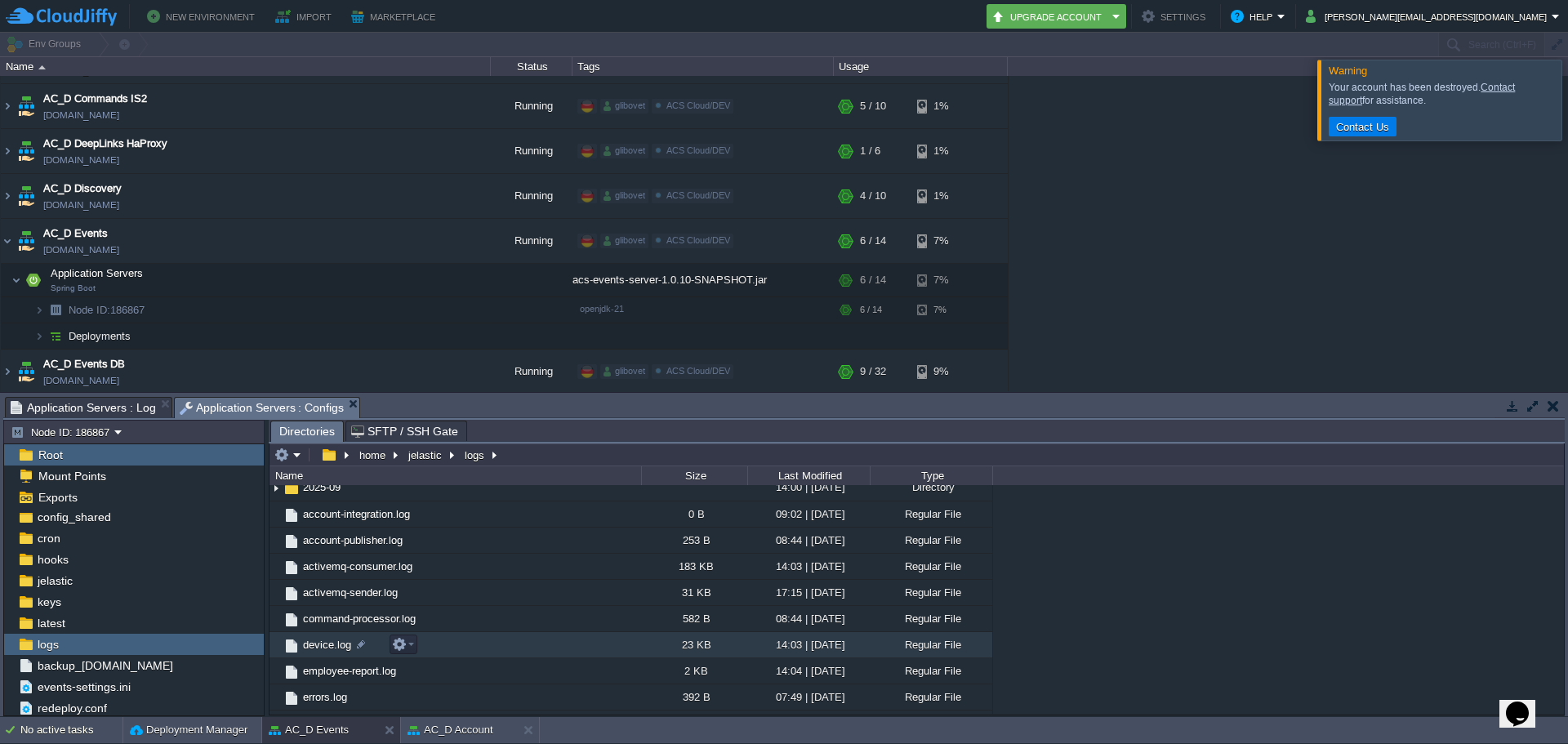
scroll to position [245, 0]
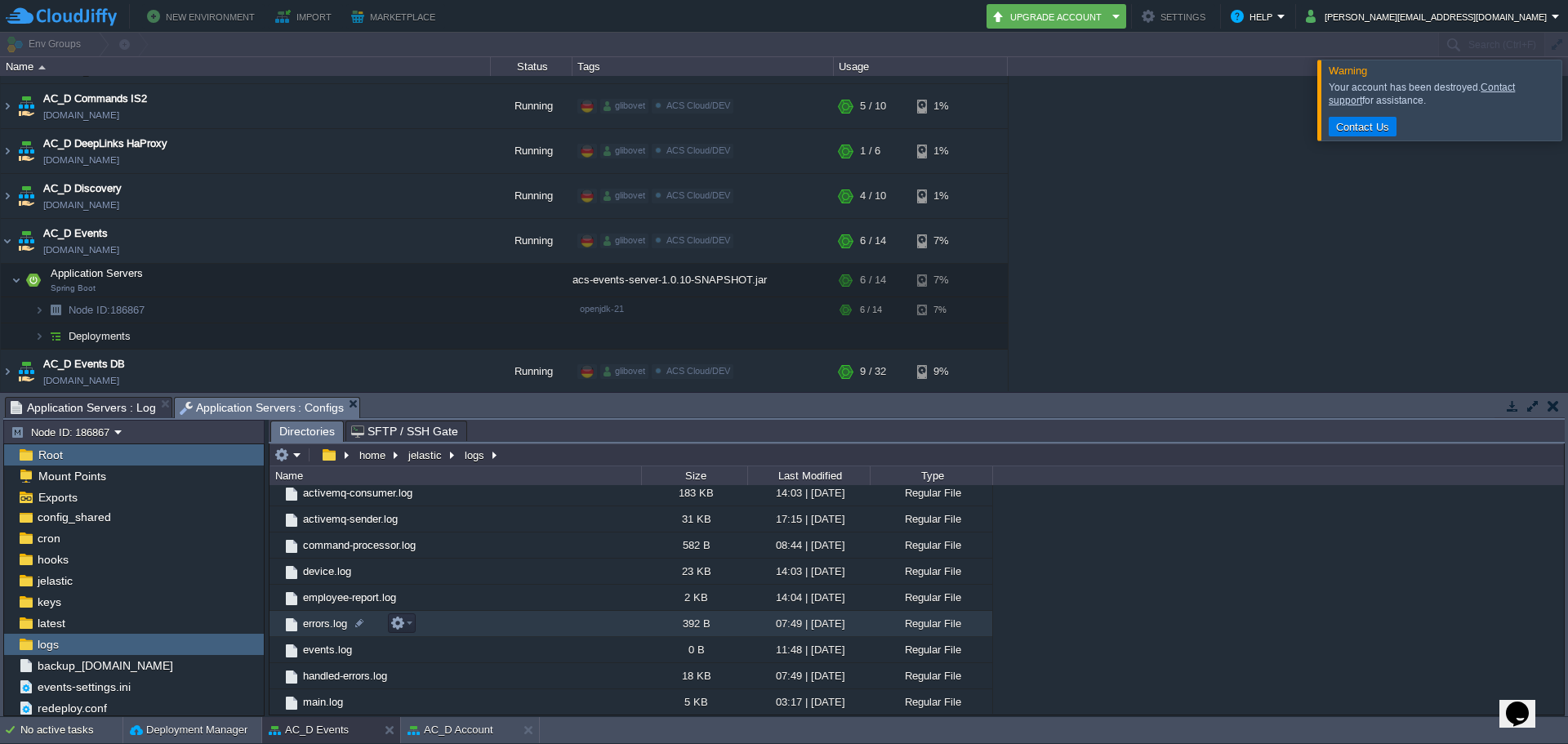
click at [319, 625] on span "errors.log" at bounding box center [325, 624] width 49 height 14
click at [324, 630] on span "errors.log" at bounding box center [325, 624] width 49 height 14
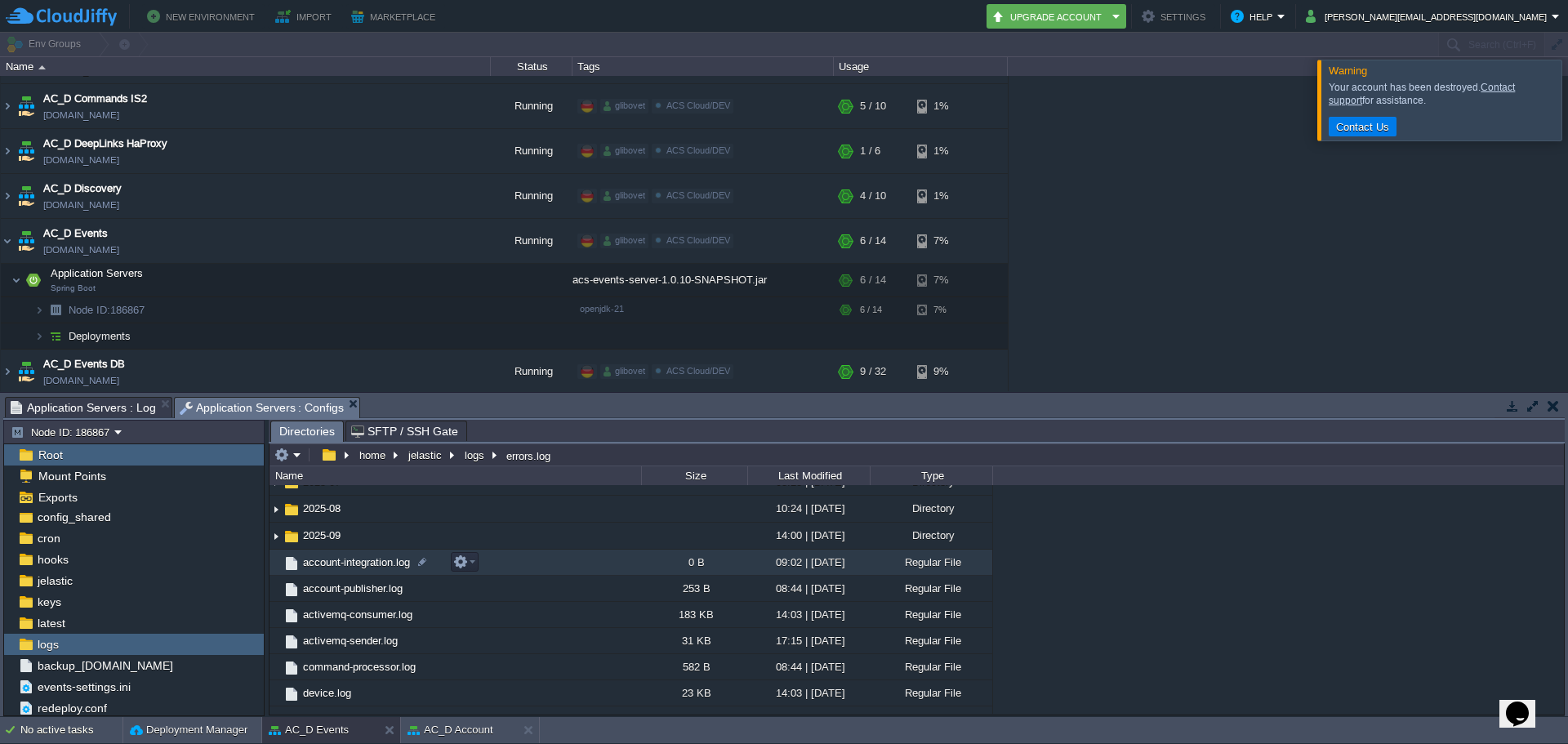
scroll to position [163, 0]
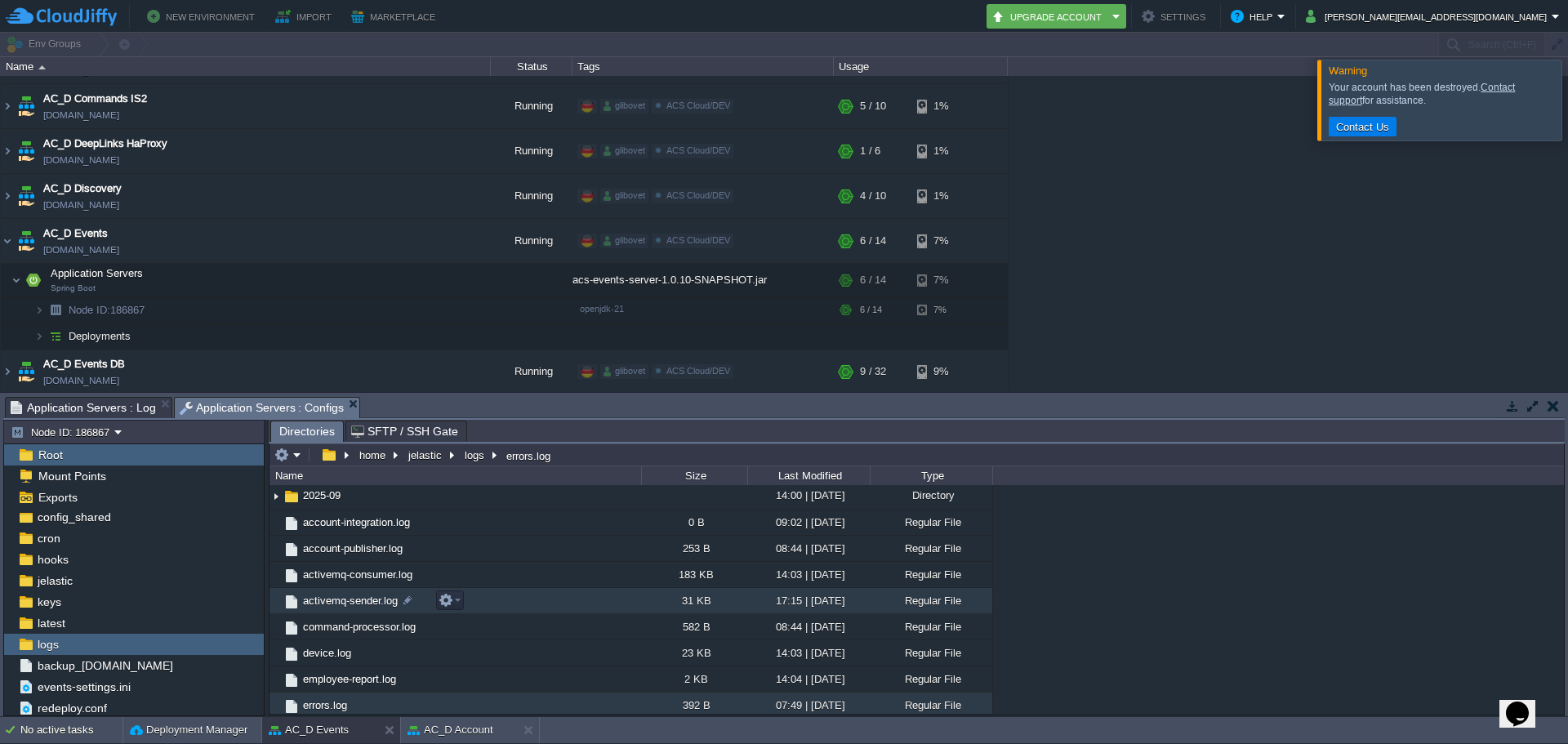
click at [339, 606] on span "activemq-sender.log" at bounding box center [350, 600] width 100 height 14
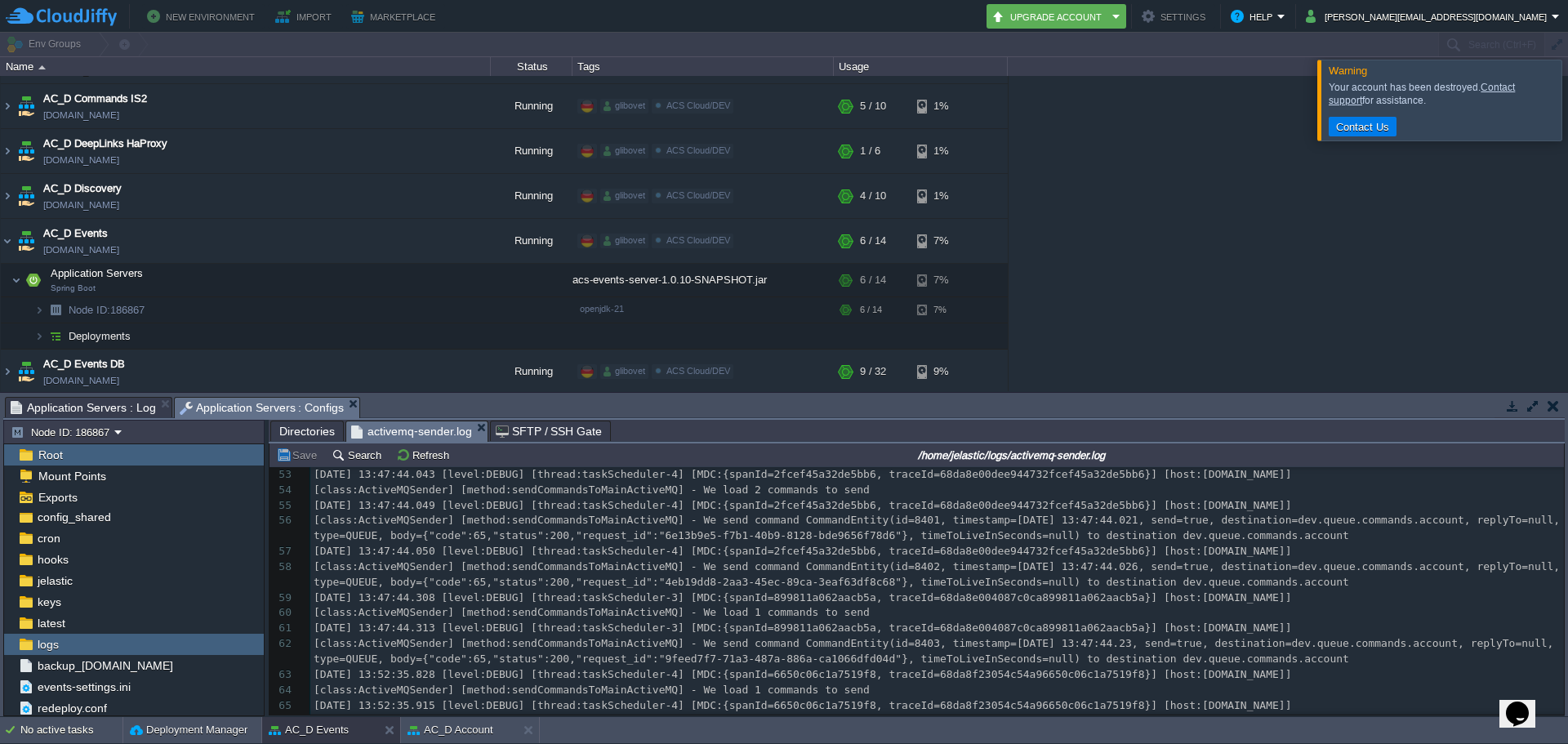
scroll to position [0, 0]
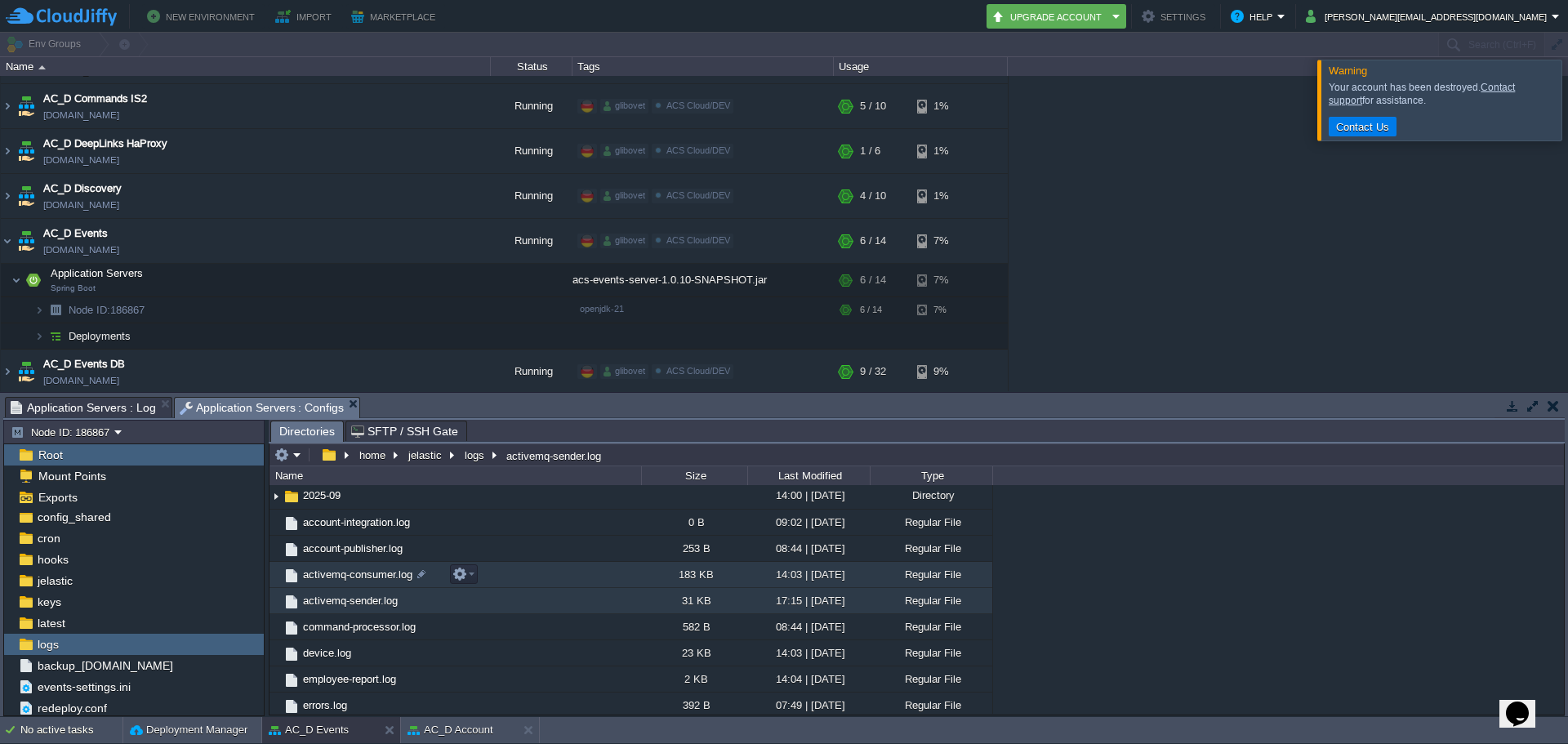
click at [368, 571] on span "activemq-consumer.log" at bounding box center [358, 575] width 114 height 14
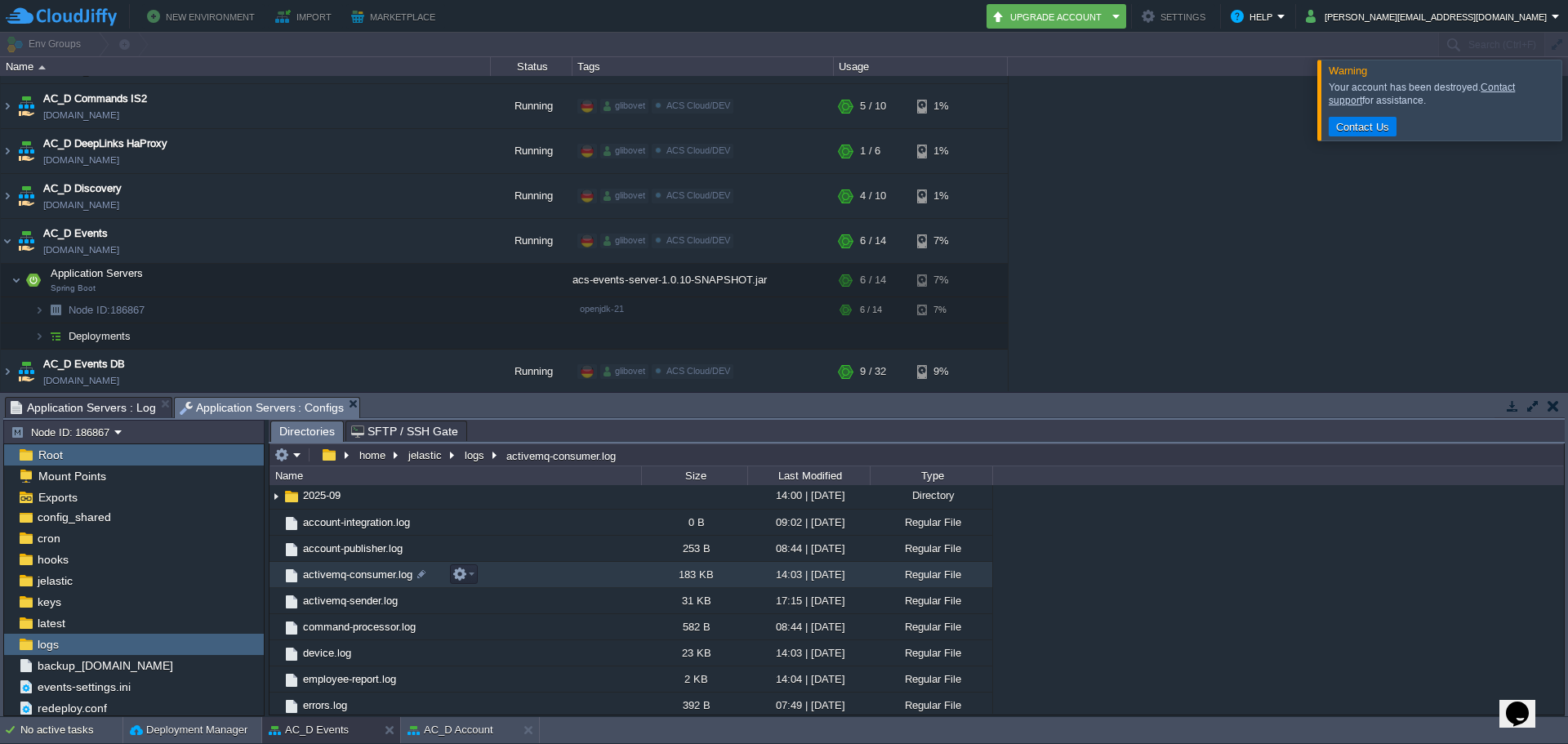
click at [368, 571] on span "activemq-consumer.log" at bounding box center [358, 575] width 114 height 14
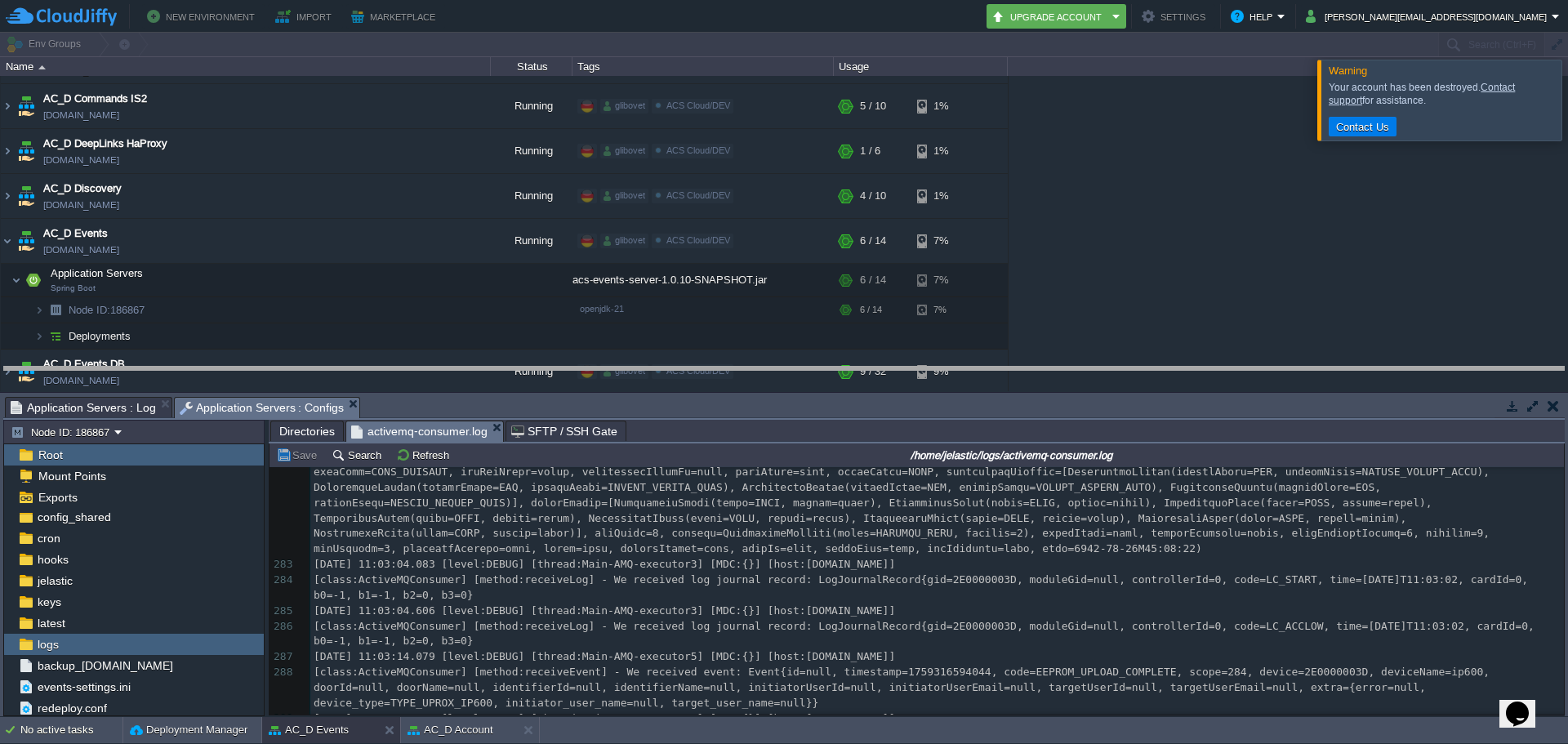
drag, startPoint x: 830, startPoint y: 407, endPoint x: 831, endPoint y: 272, distance: 135.0
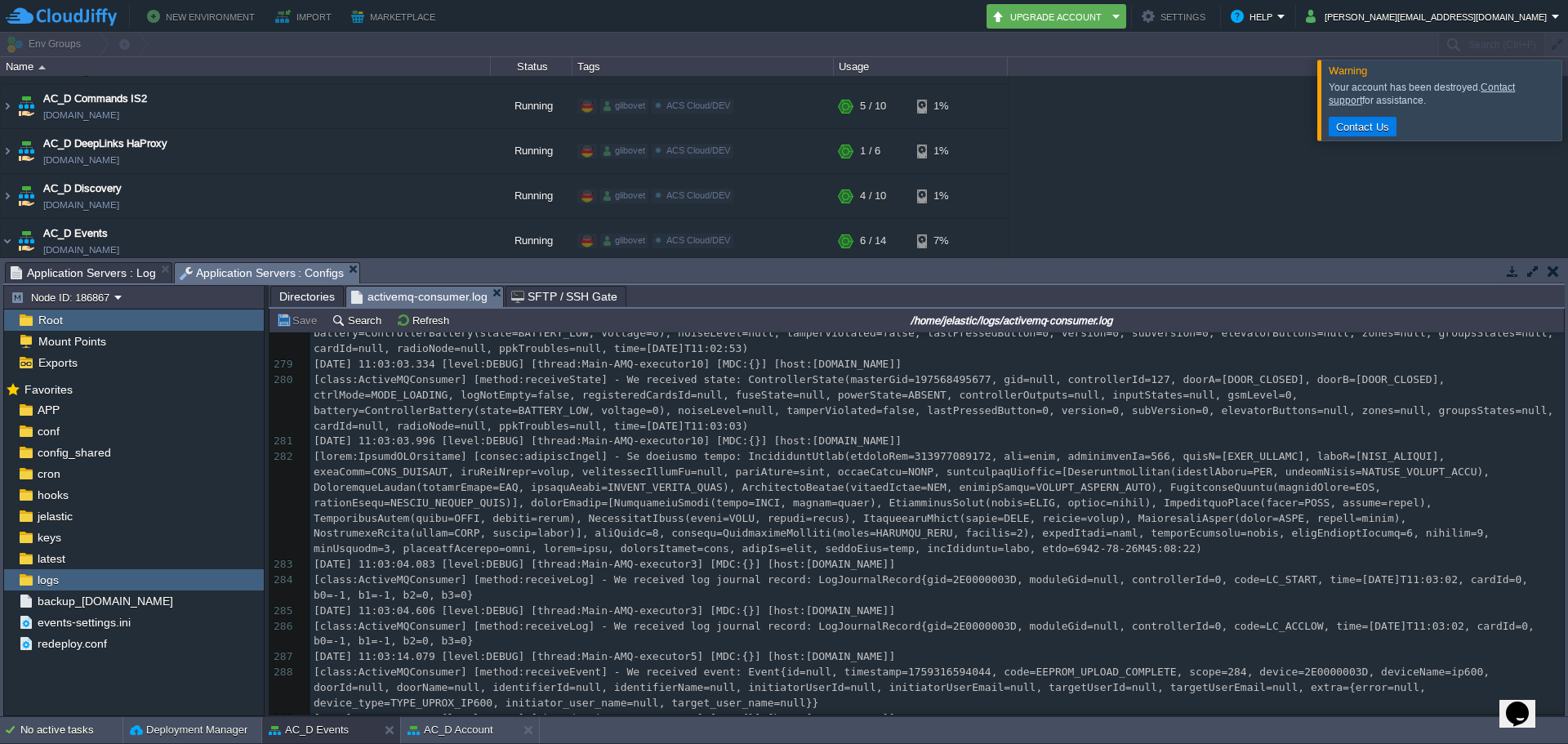
click at [678, 619] on pre "[class:ActiveMQConsumer] [method:receiveLog] - We received log journal record: …" at bounding box center [937, 635] width 1254 height 31
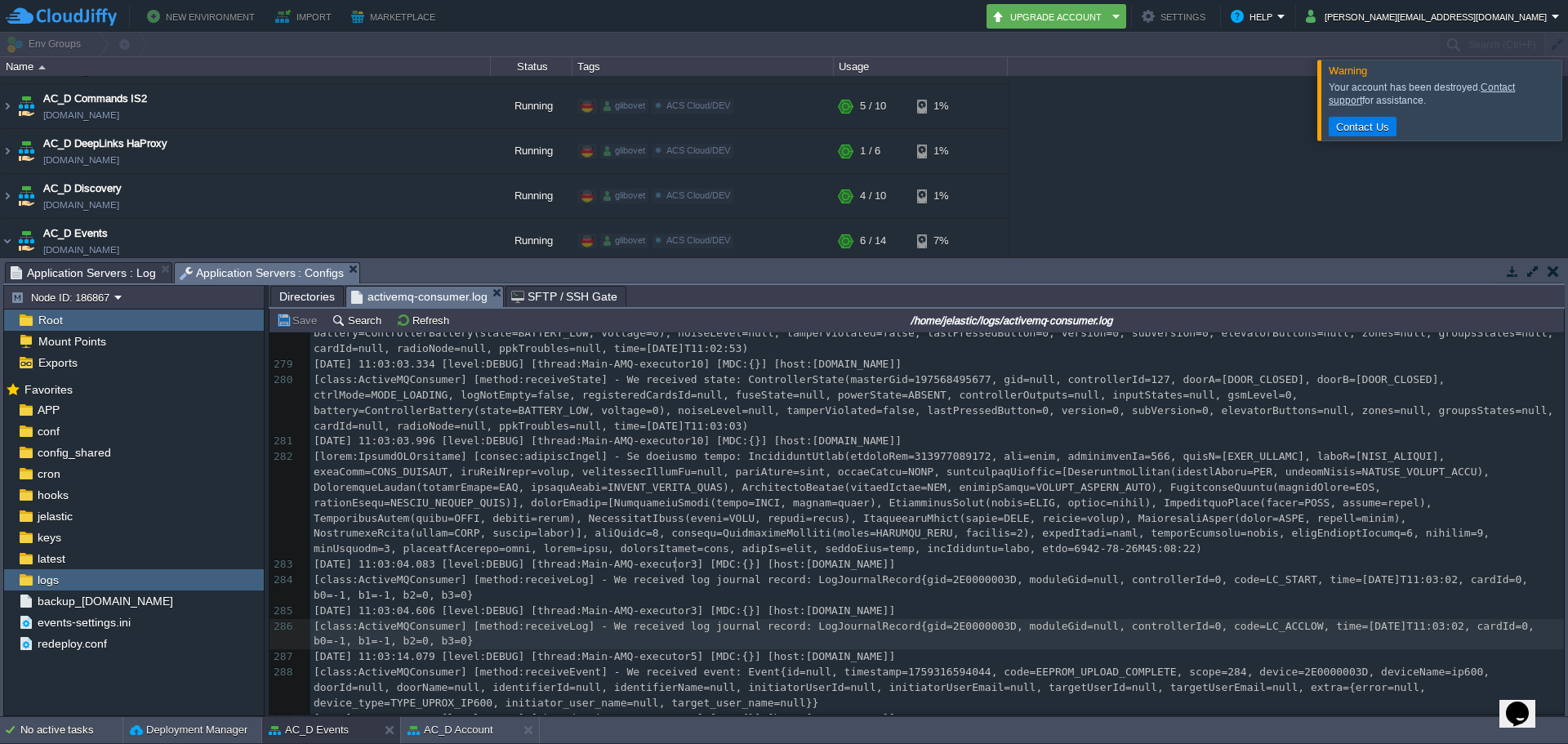
click at [746, 568] on div "291 269 [DATE] 10:46:41.026 [level:DEBUG] [thread:Main-AMQ-executor3] [MDC:{}] …" at bounding box center [937, 410] width 1254 height 723
click at [805, 567] on div "291 269 [DATE] 10:46:41.026 [level:DEBUG] [thread:Main-AMQ-executor3] [MDC:{}] …" at bounding box center [937, 410] width 1254 height 723
click at [575, 558] on span "[DATE] 11:03:04.083 [level:DEBUG] [thread:Main-AMQ-executor3] [MDC:{}] [host:[D…" at bounding box center [604, 564] width 582 height 12
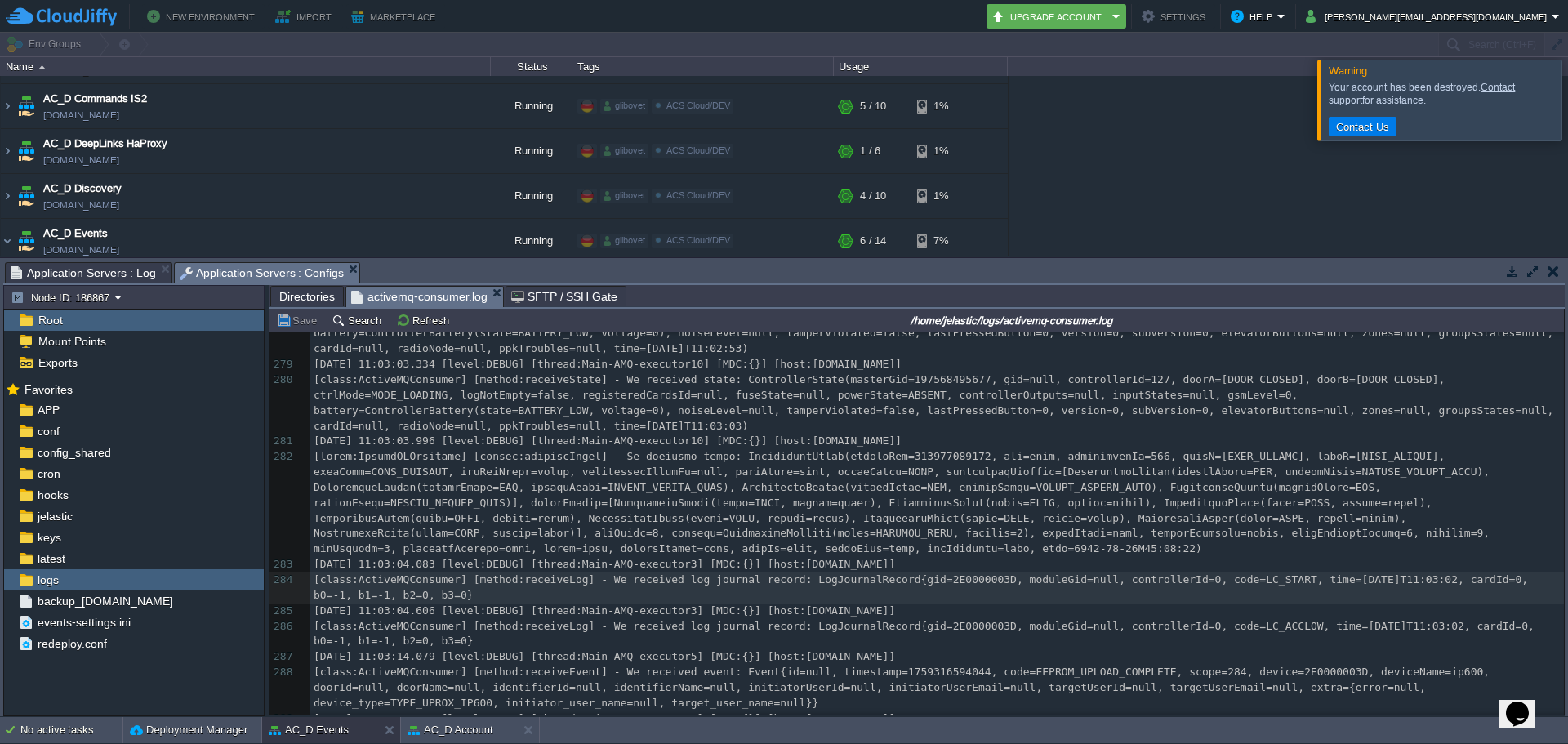
click at [655, 572] on pre "[class:ActiveMQConsumer] [method:receiveLog] - We received log journal record: …" at bounding box center [937, 588] width 1254 height 31
click at [843, 573] on span "[class:ActiveMQConsumer] [method:receiveLog] - We received log journal record: …" at bounding box center [924, 587] width 1221 height 28
click at [961, 573] on span "[class:ActiveMQConsumer] [method:receiveLog] - We received log journal record: …" at bounding box center [924, 587] width 1221 height 28
click at [1027, 518] on div "291 269 [DATE] 10:46:41.026 [level:DEBUG] [thread:Main-AMQ-executor3] [MDC:{}] …" at bounding box center [937, 410] width 1254 height 723
click at [1108, 518] on div "291 269 [DATE] 10:46:41.026 [level:DEBUG] [thread:Main-AMQ-executor3] [MDC:{}] …" at bounding box center [937, 410] width 1254 height 723
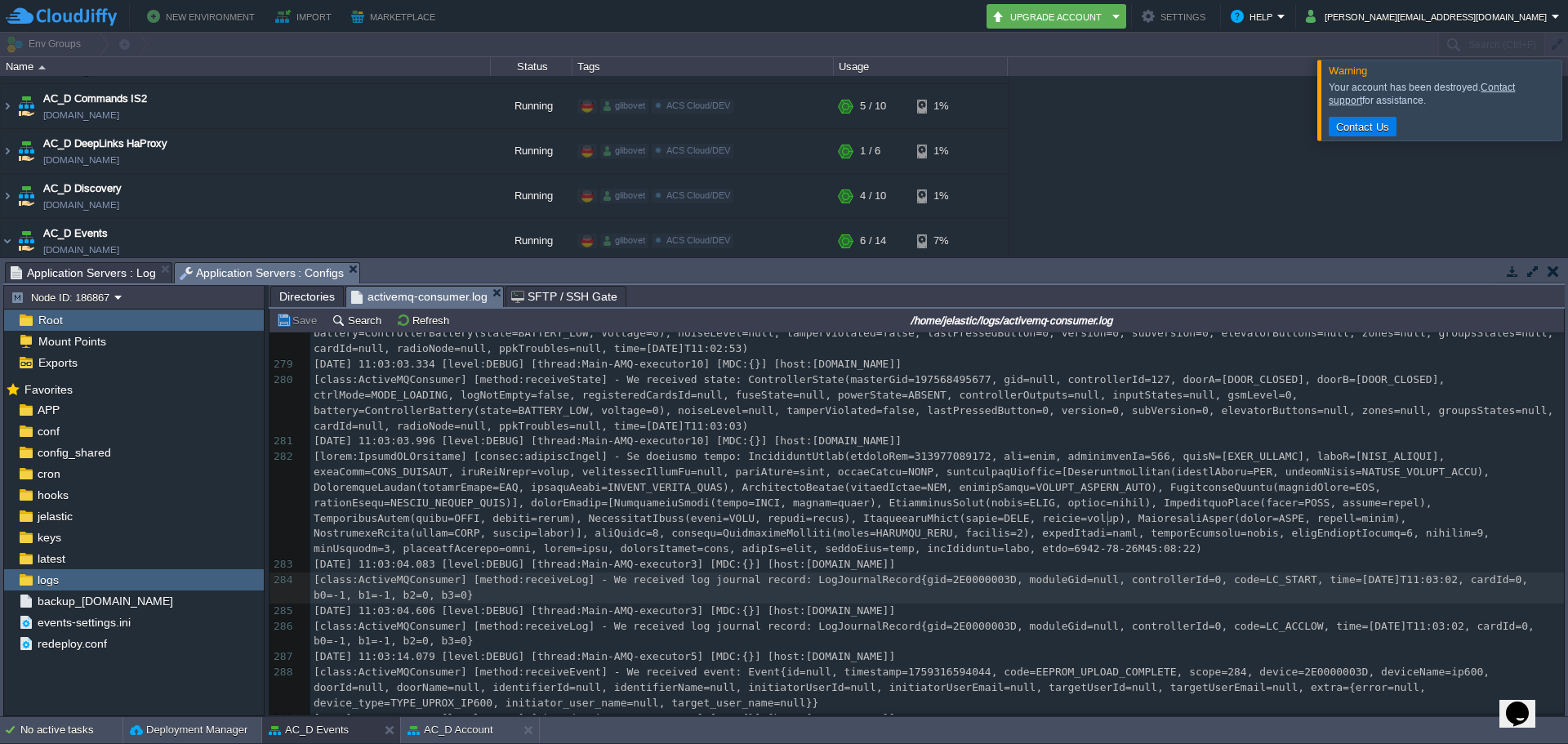
click at [1220, 521] on div "291 269 [DATE] 10:46:41.026 [level:DEBUG] [thread:Main-AMQ-executor3] [MDC:{}] …" at bounding box center [937, 410] width 1254 height 723
click at [1299, 573] on span "[class:ActiveMQConsumer] [method:receiveLog] - We received log journal record: …" at bounding box center [924, 587] width 1221 height 28
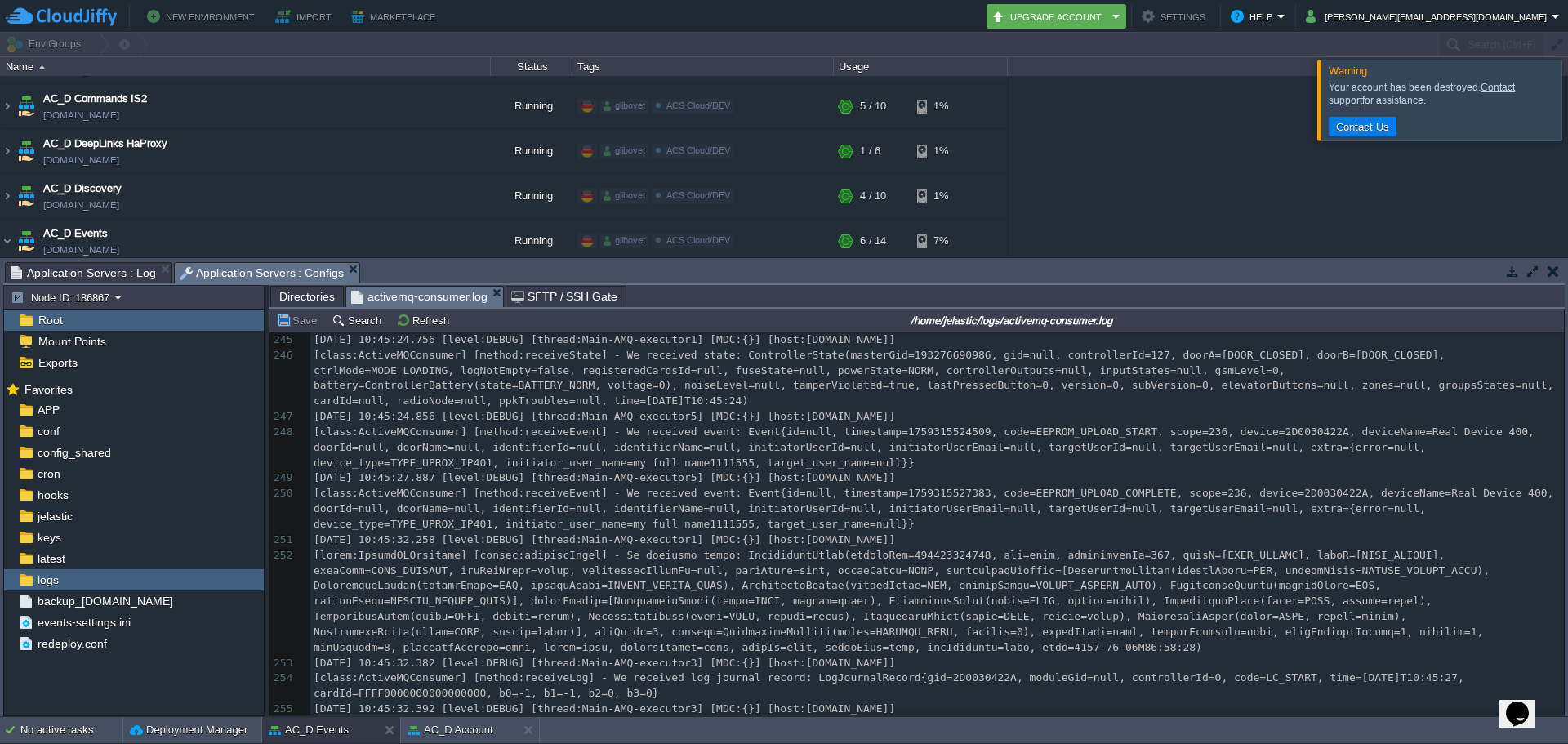
scroll to position [14159, 0]
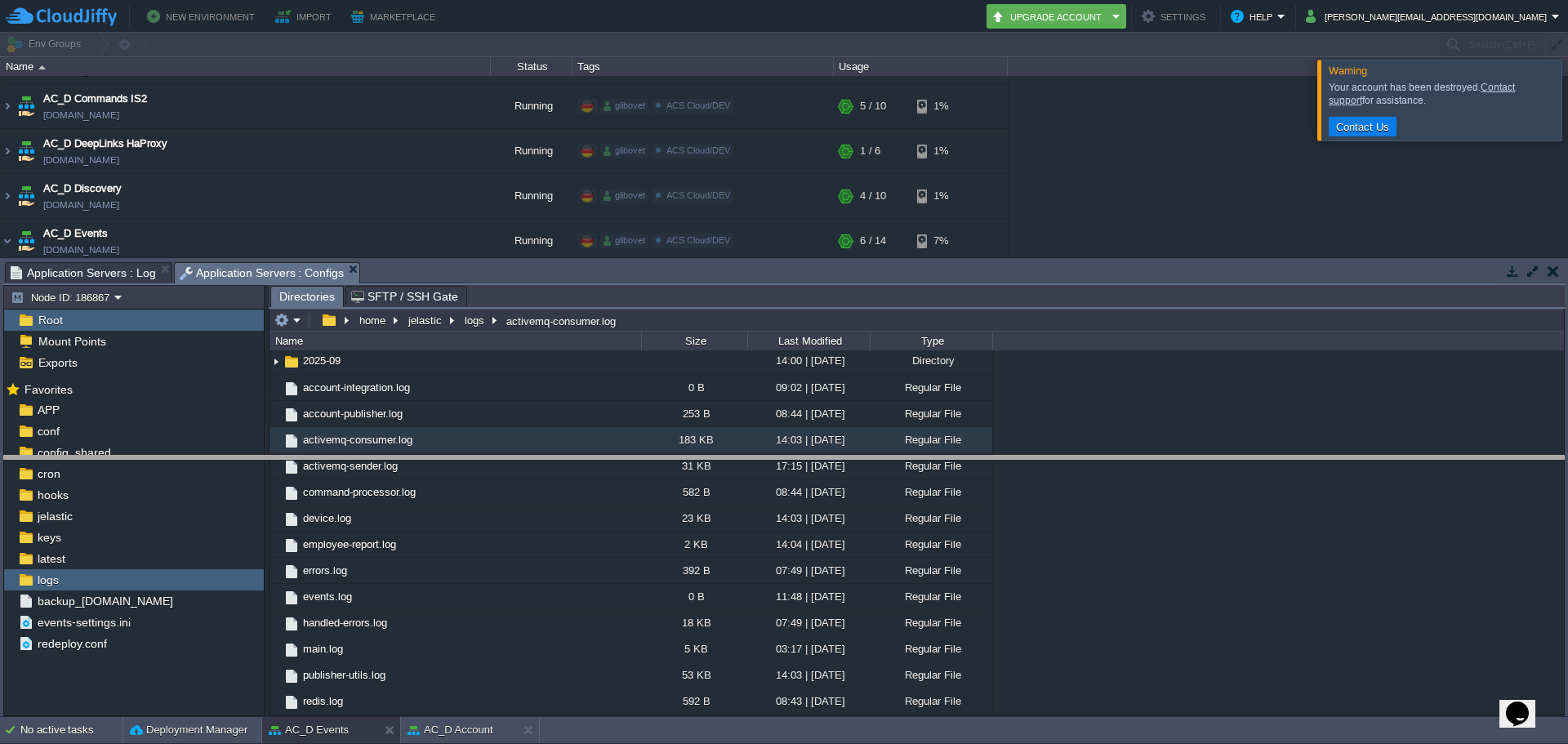
drag, startPoint x: 492, startPoint y: 276, endPoint x: 478, endPoint y: 483, distance: 207.5
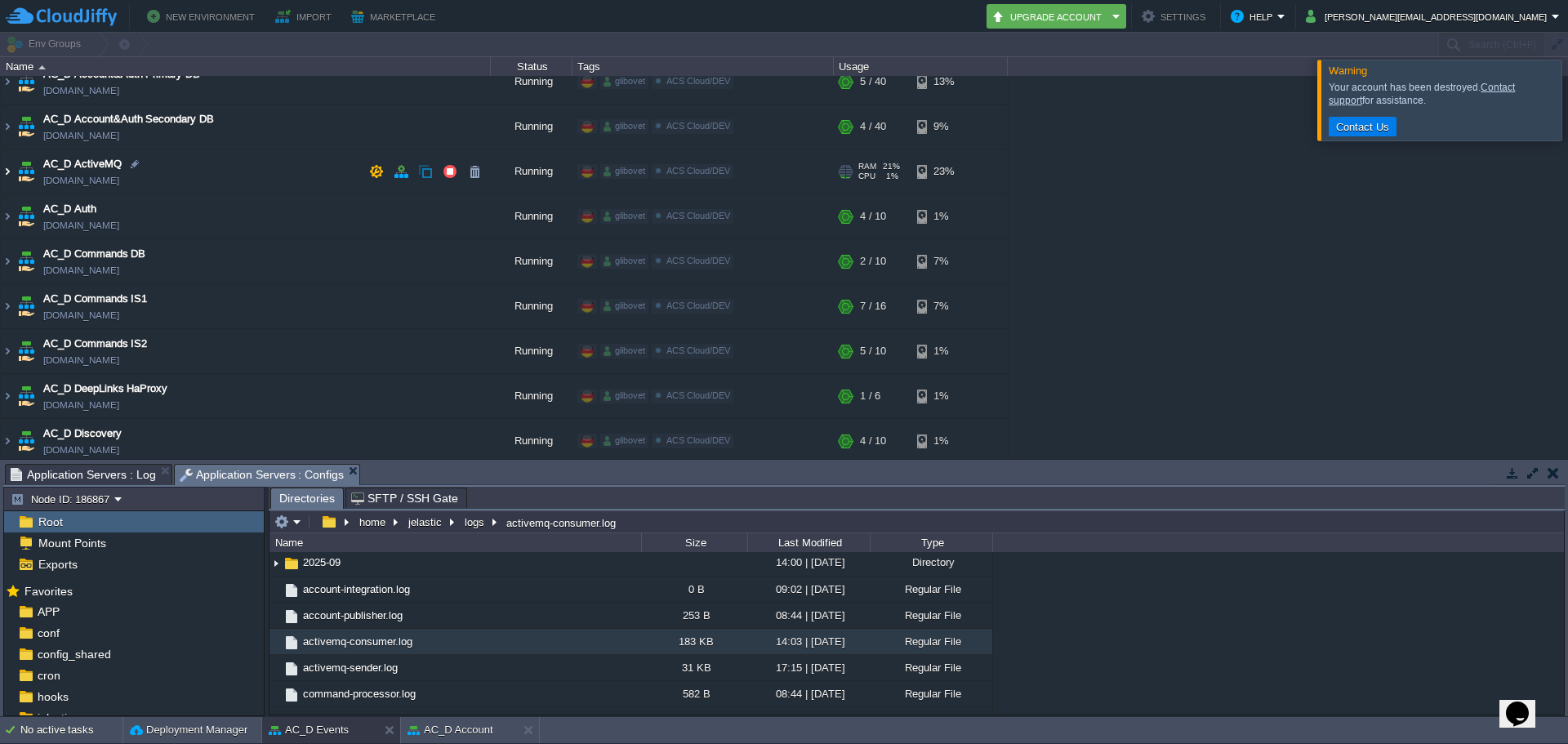
click at [12, 175] on img at bounding box center [7, 172] width 13 height 44
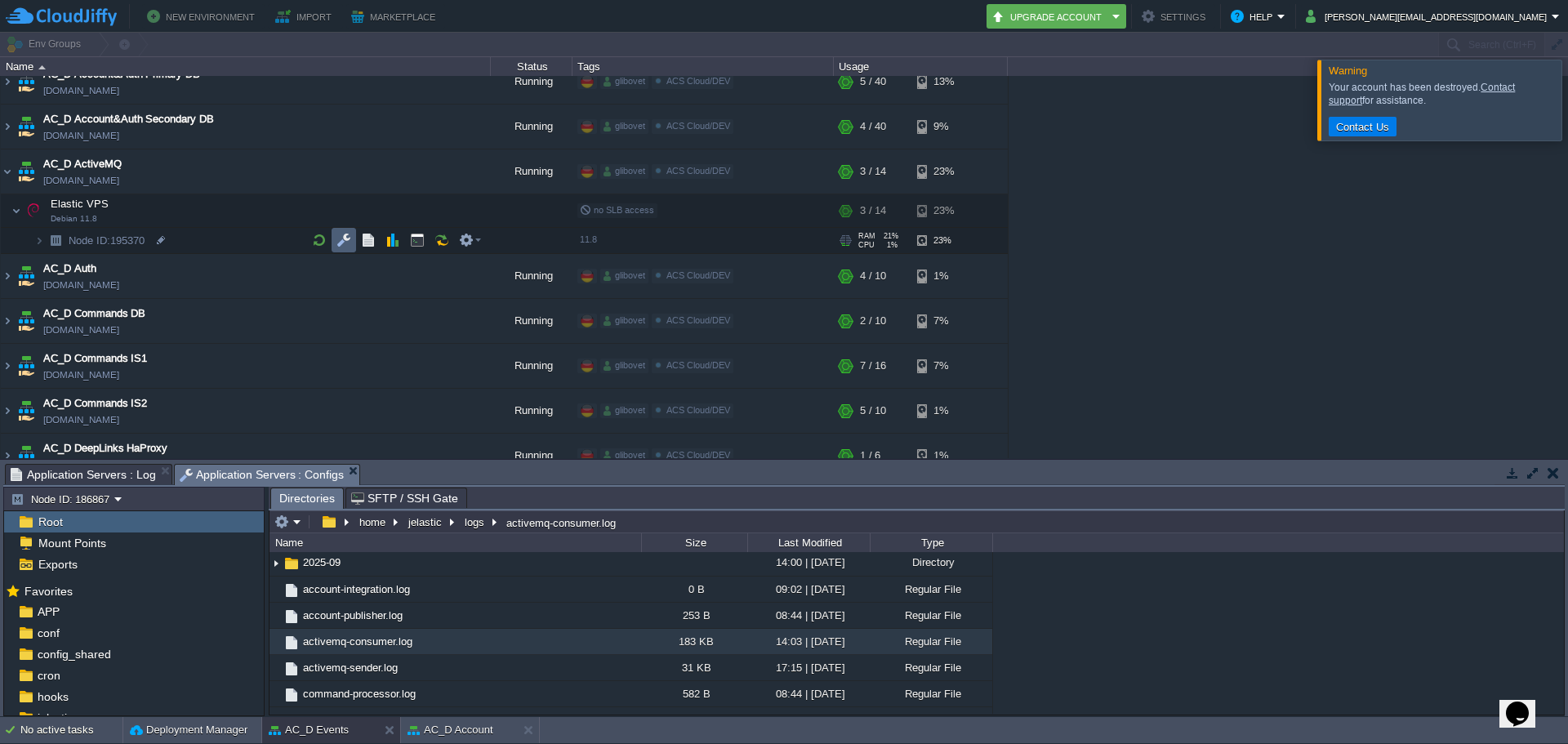
click at [347, 242] on button "button" at bounding box center [343, 240] width 15 height 15
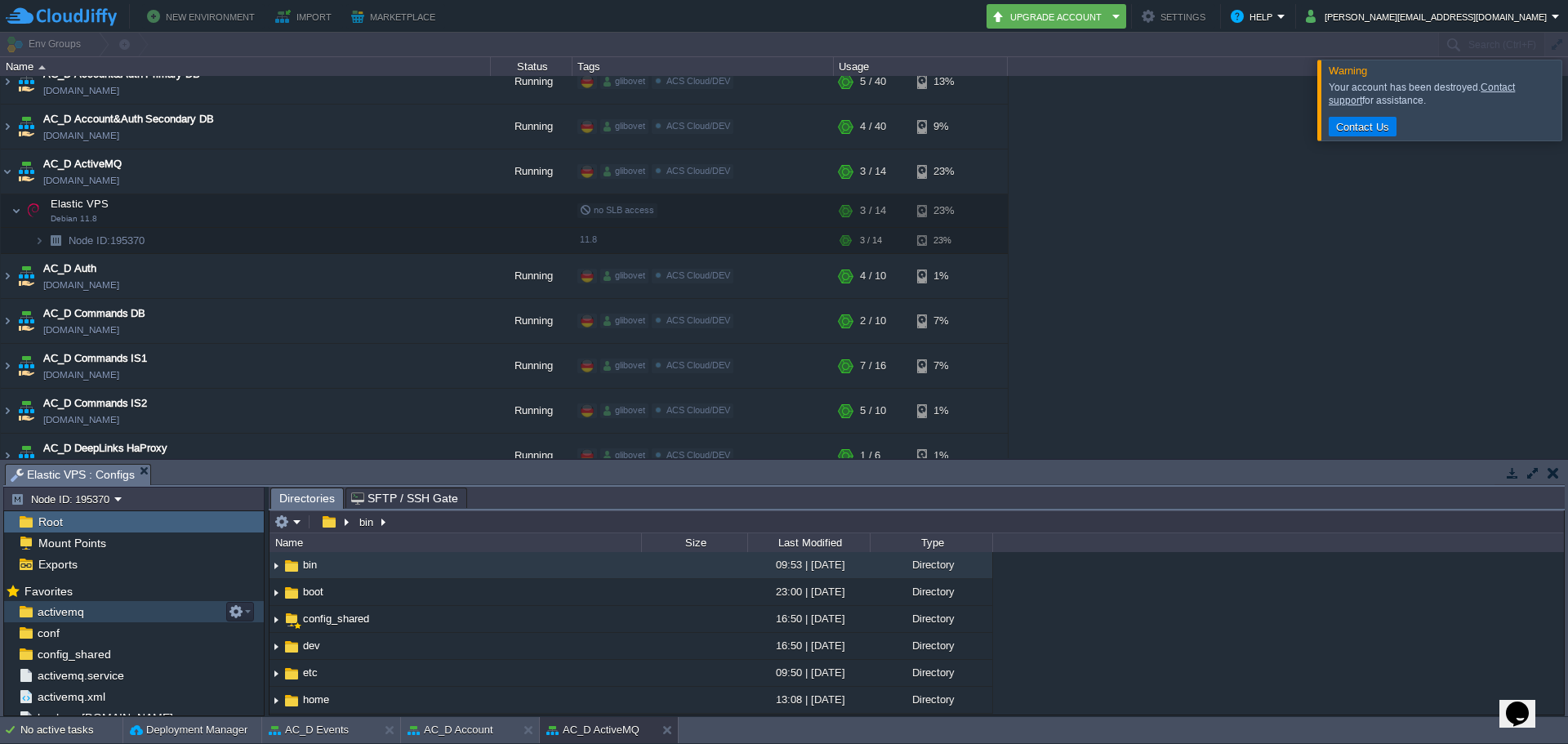
click at [120, 615] on div "activemq" at bounding box center [134, 612] width 260 height 21
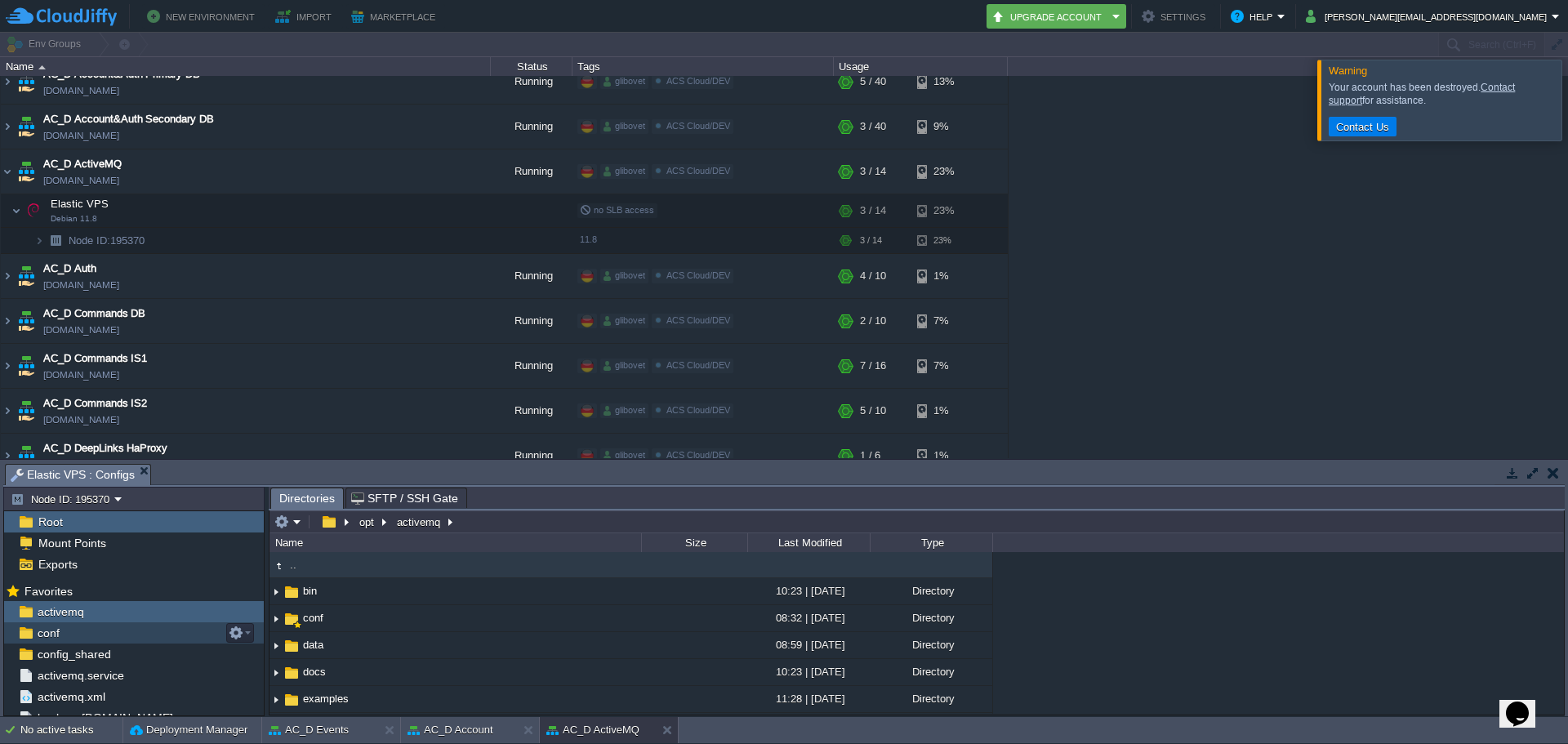
click at [95, 636] on div "conf" at bounding box center [134, 633] width 260 height 21
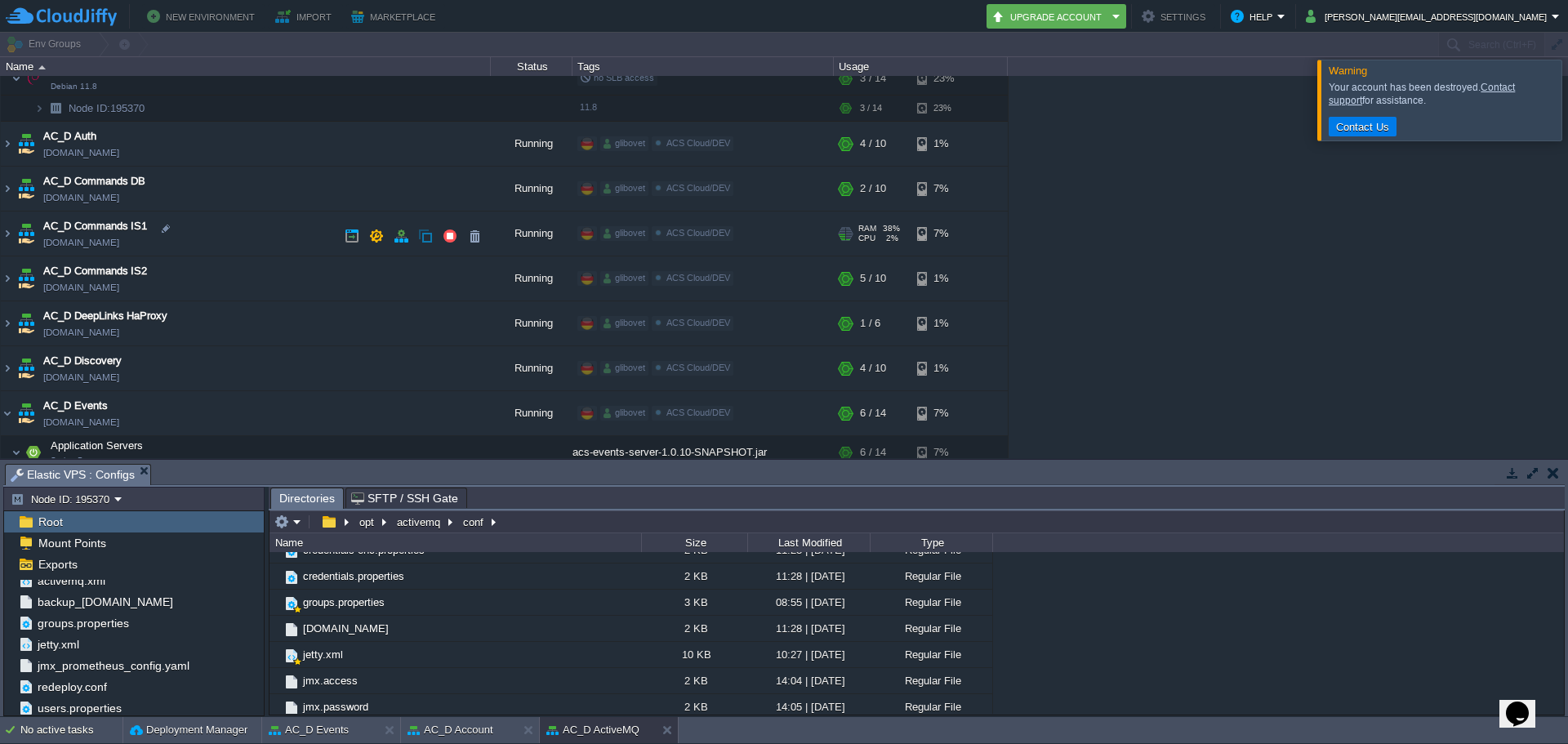
scroll to position [490, 0]
